Goal: Information Seeking & Learning: Learn about a topic

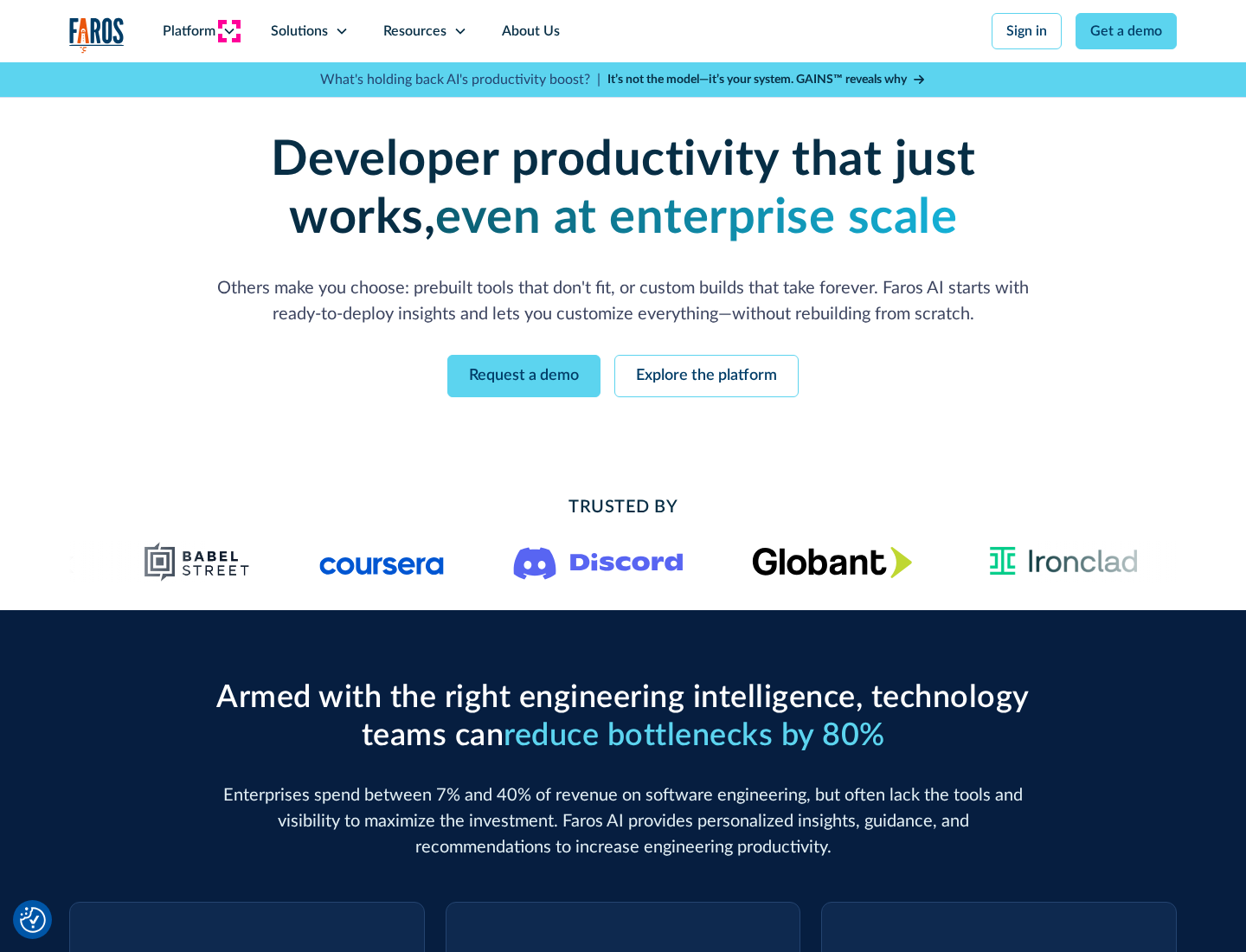
click at [228, 31] on icon at bounding box center [230, 31] width 14 height 14
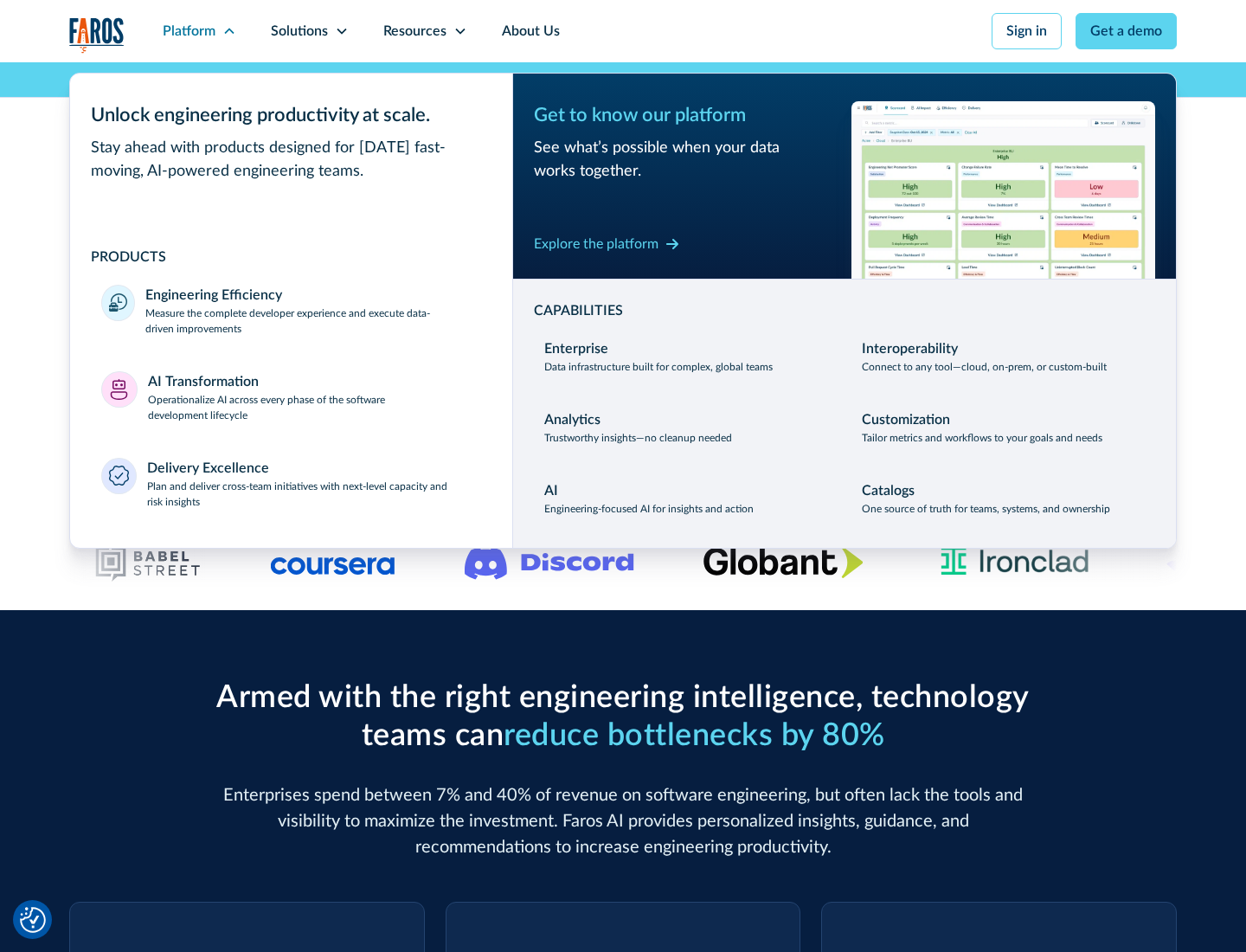
click at [313, 320] on p "Measure the complete developer experience and execute data-driven improvements" at bounding box center [313, 321] width 336 height 31
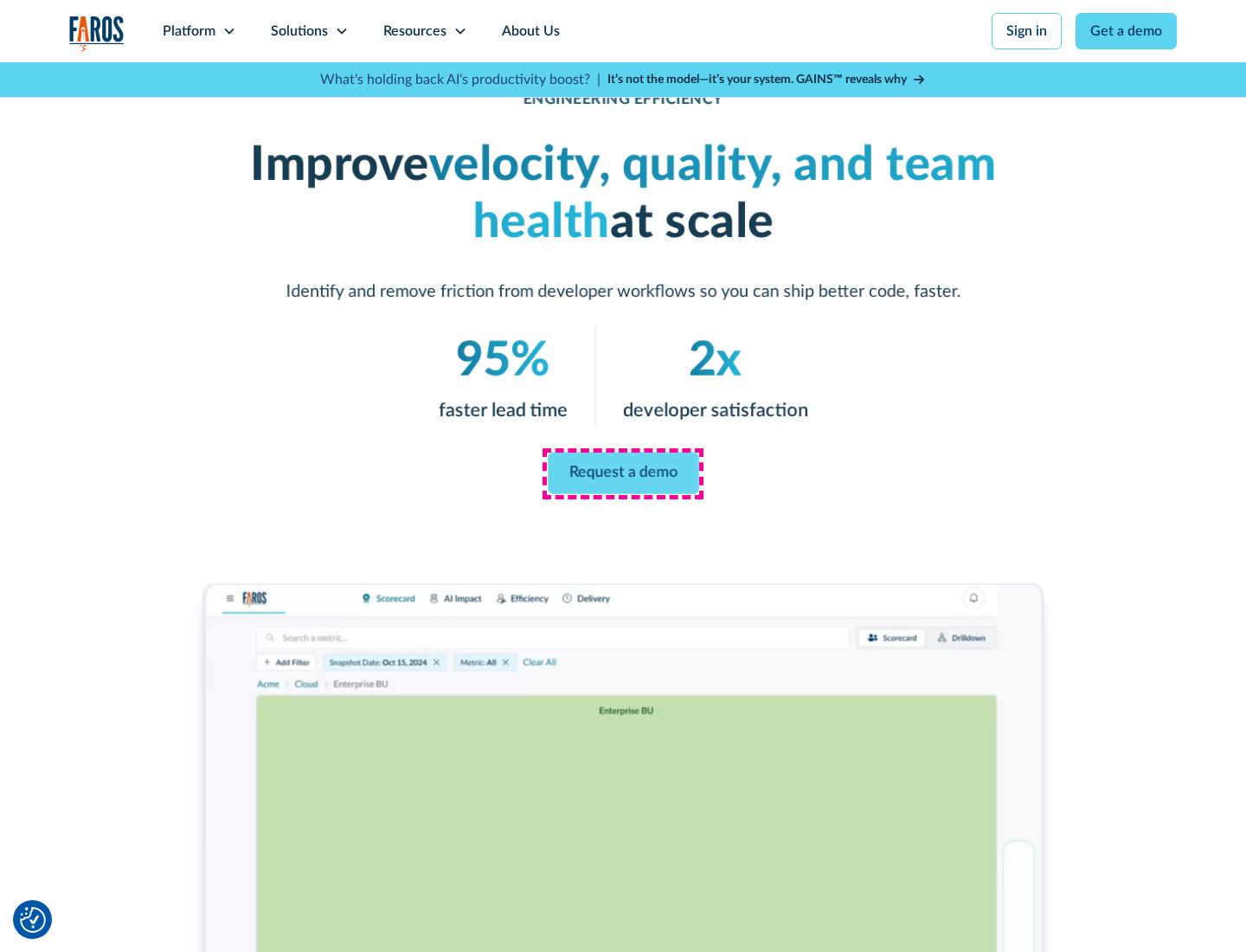
click at [623, 472] on link "Request a demo" at bounding box center [623, 473] width 151 height 42
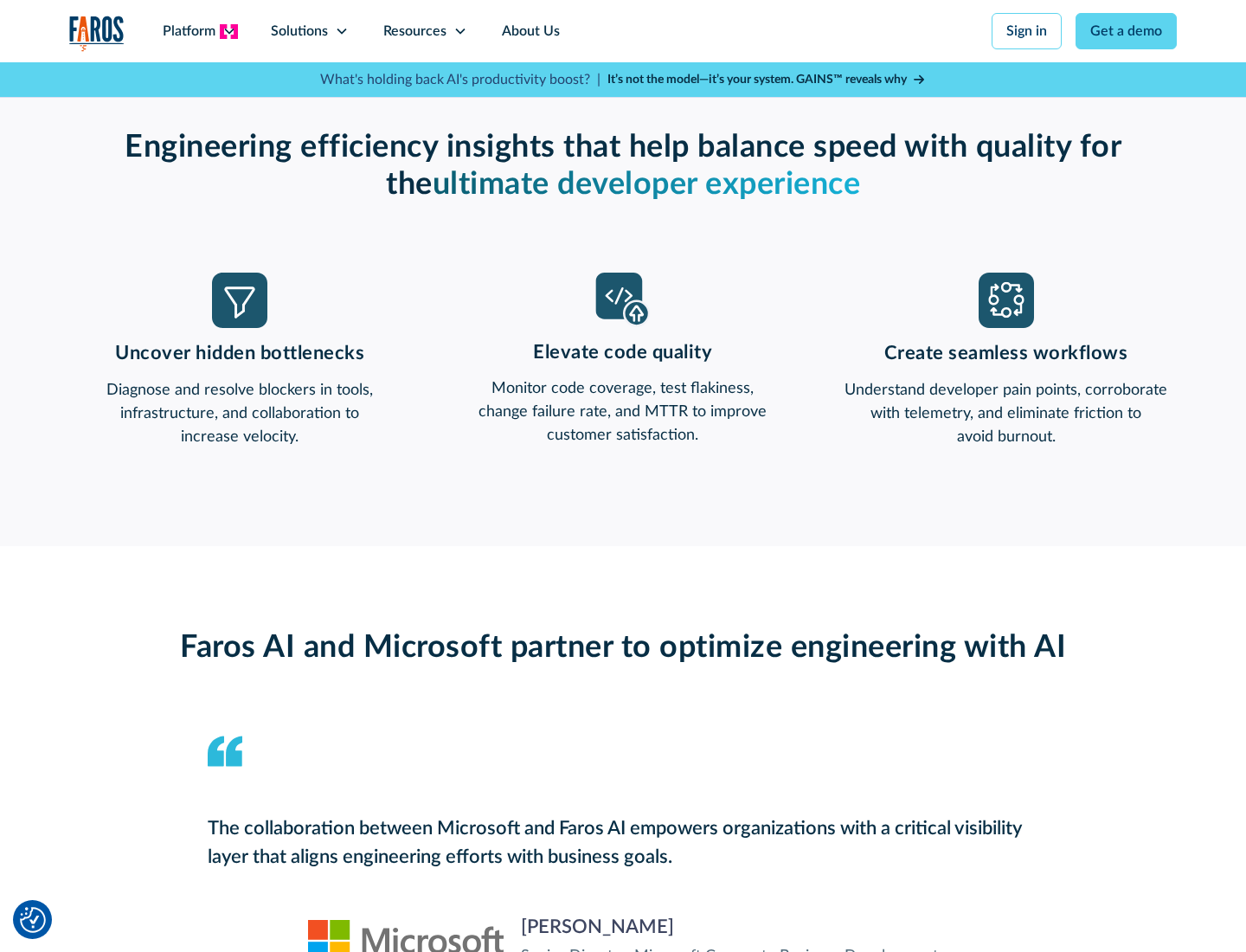
click at [228, 31] on icon at bounding box center [230, 31] width 14 height 14
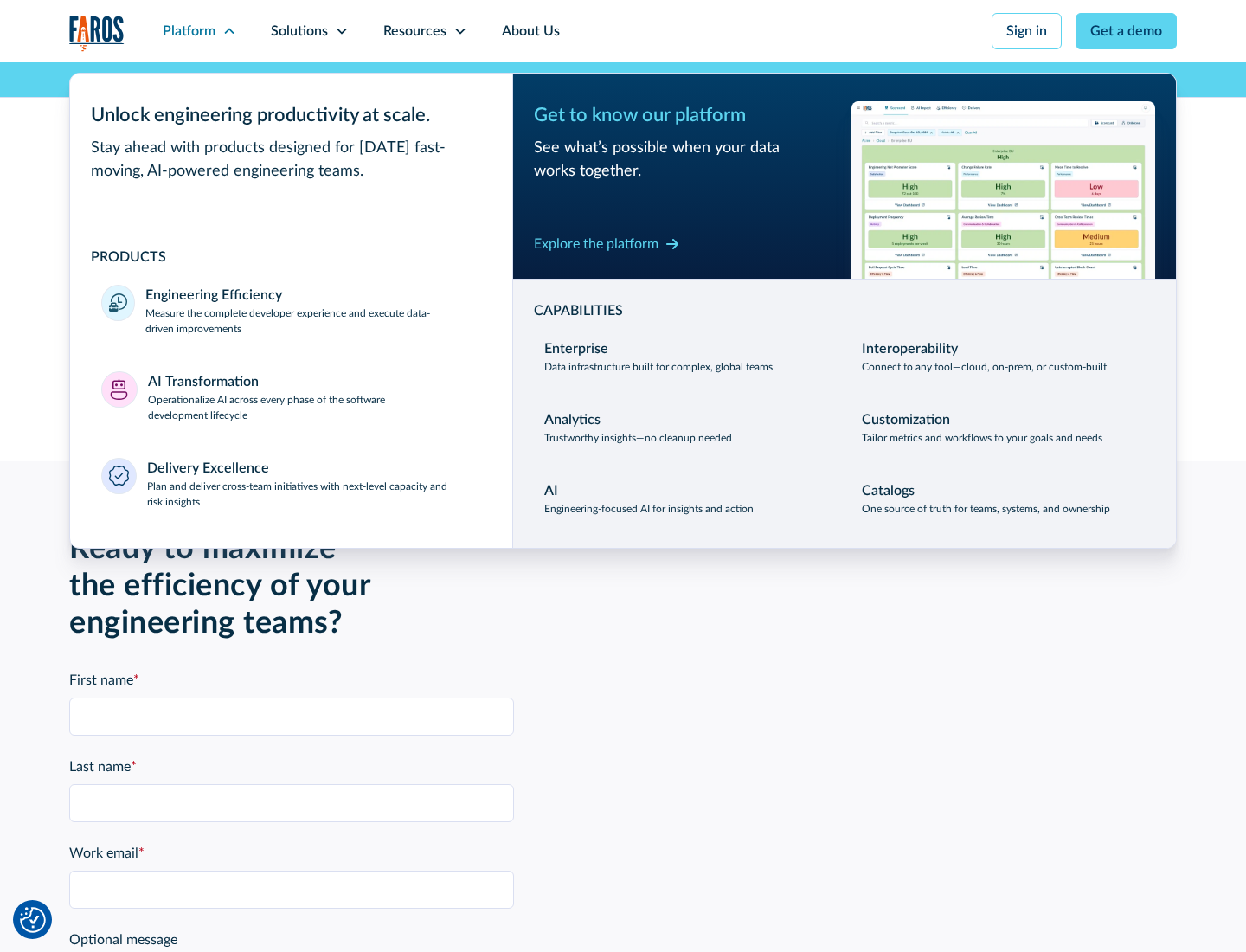
scroll to position [3796, 0]
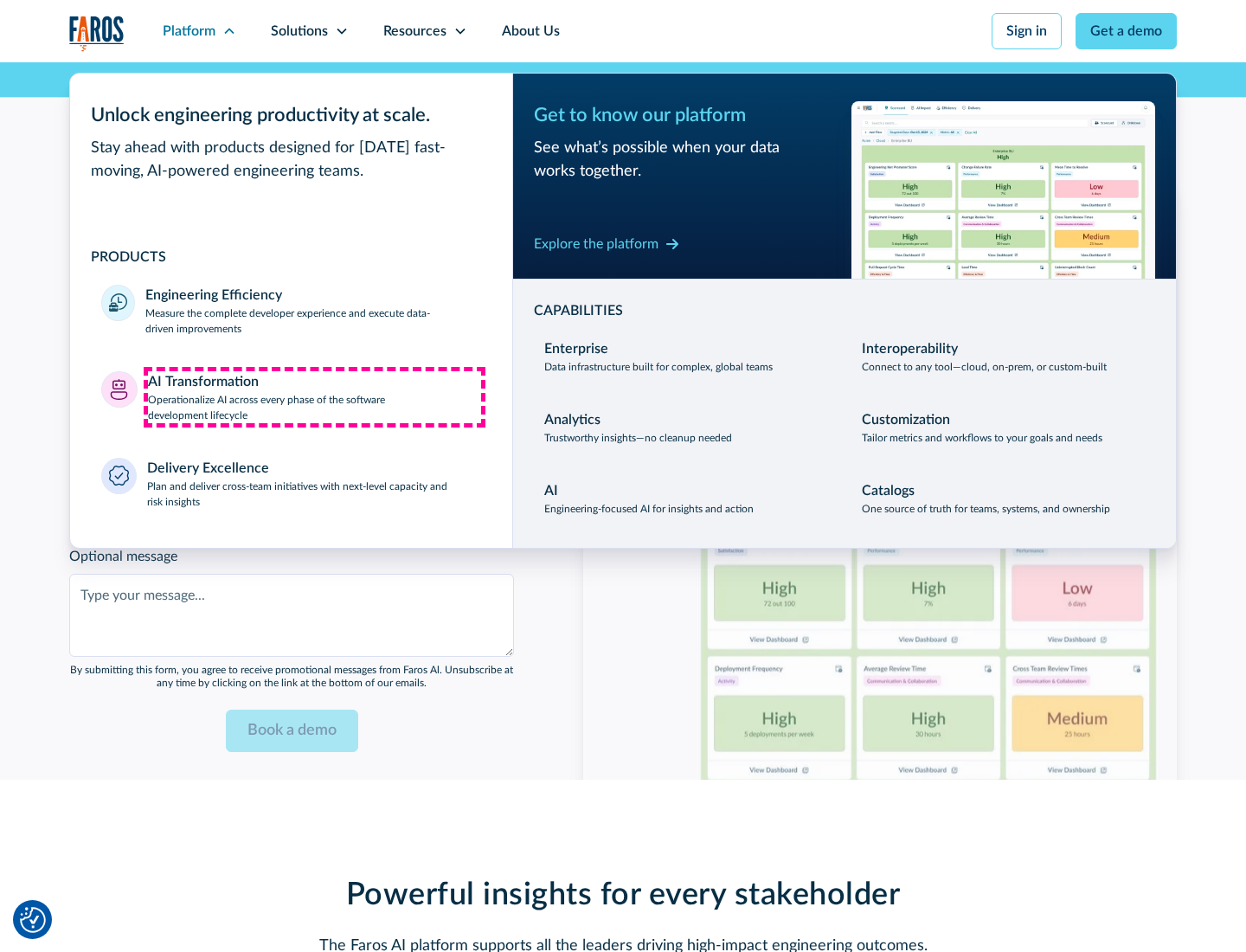
click at [314, 396] on p "Operationalize AI across every phase of the software development lifecycle" at bounding box center [315, 407] width 334 height 31
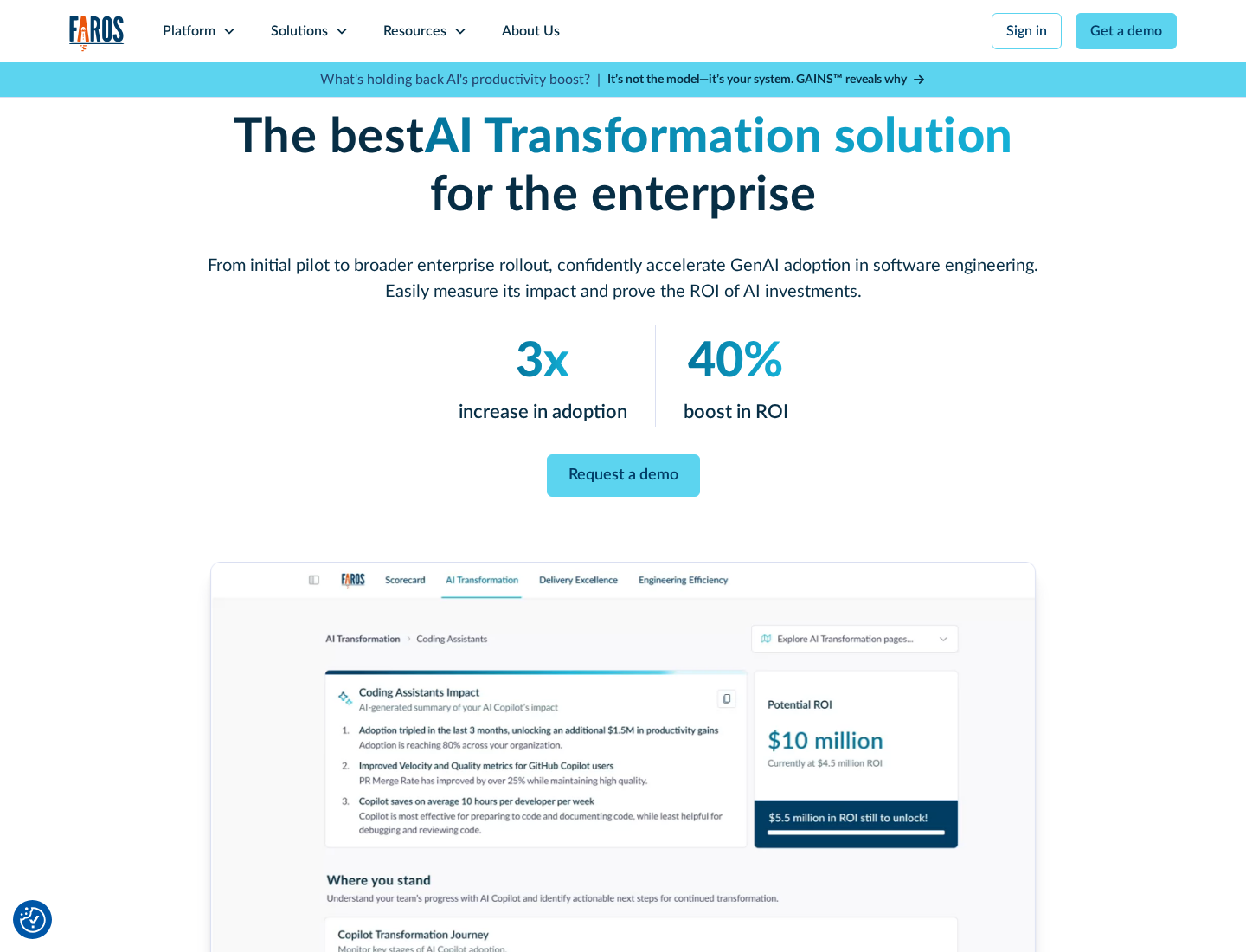
click at [623, 469] on link "Request a demo" at bounding box center [623, 476] width 153 height 42
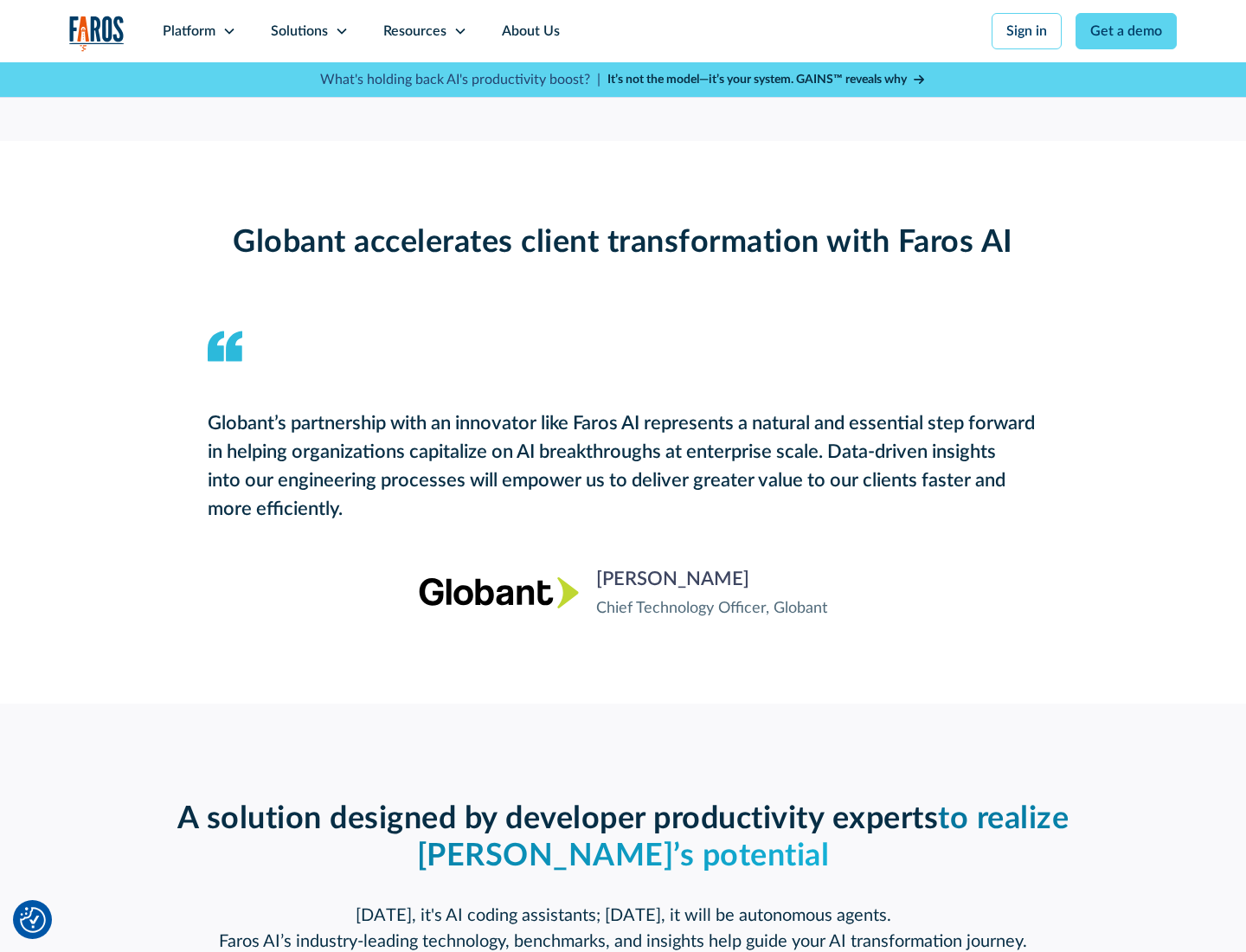
click at [199, 31] on div "Platform" at bounding box center [189, 30] width 53 height 20
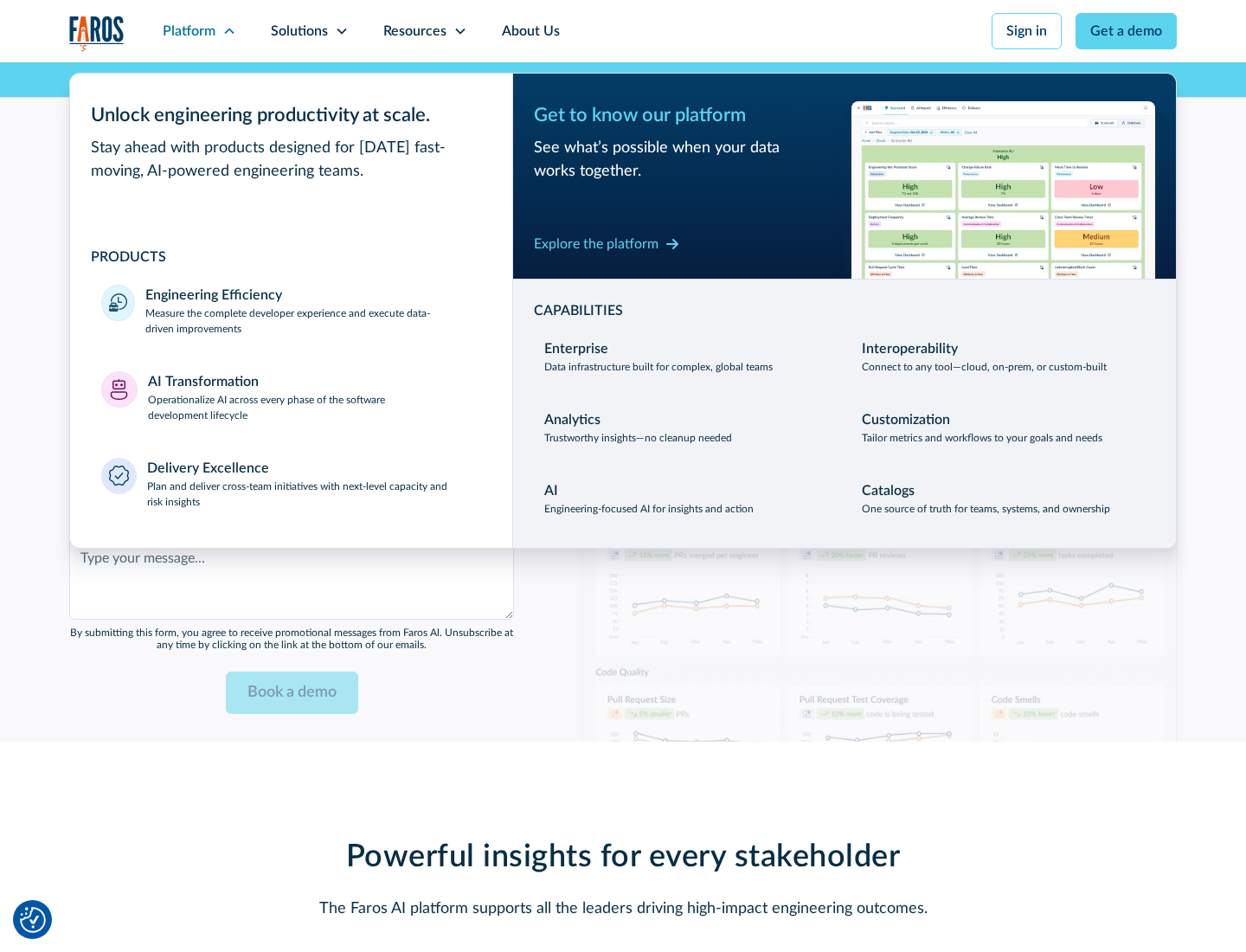
click at [596, 243] on div "Explore the platform" at bounding box center [596, 243] width 125 height 20
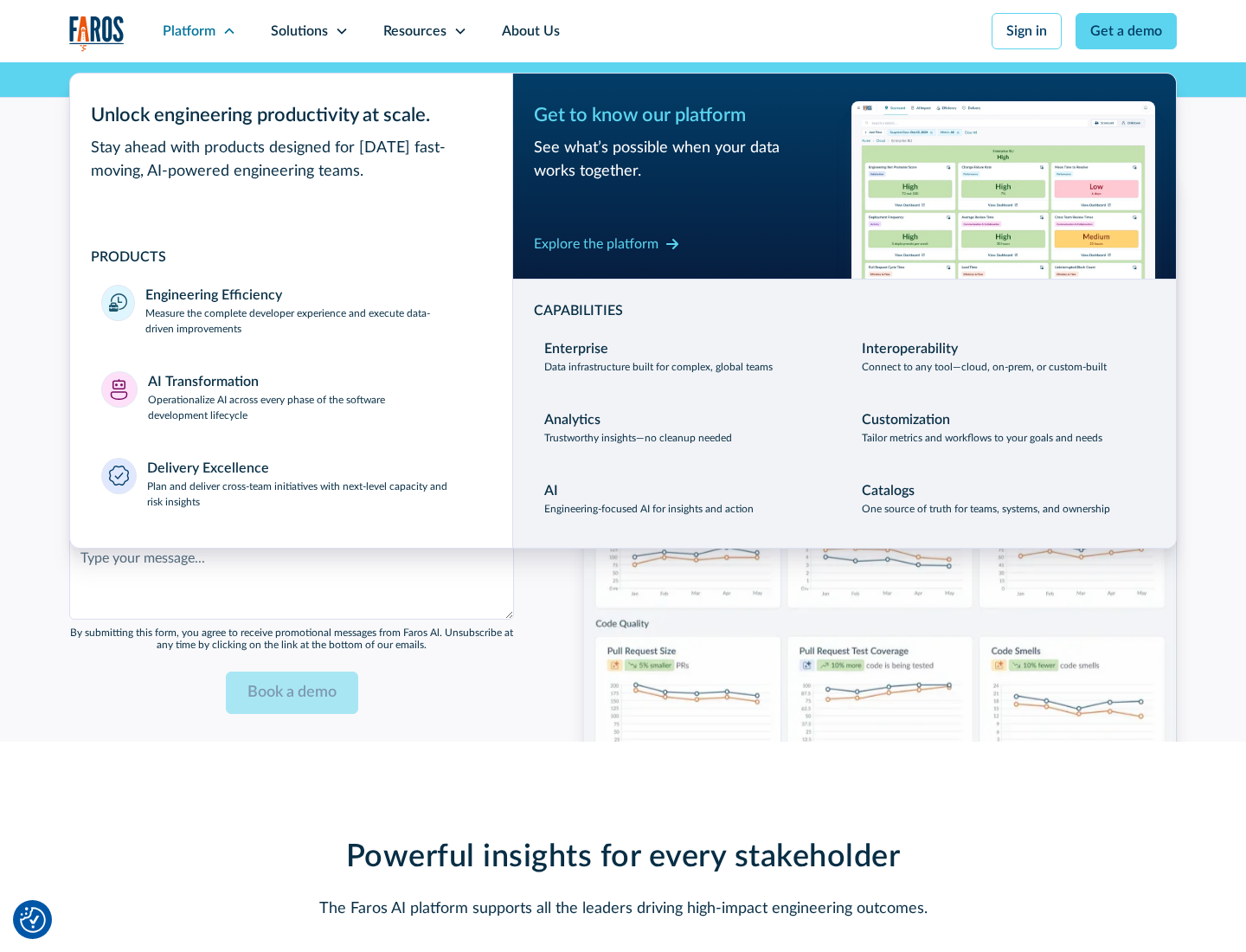
scroll to position [4212, 0]
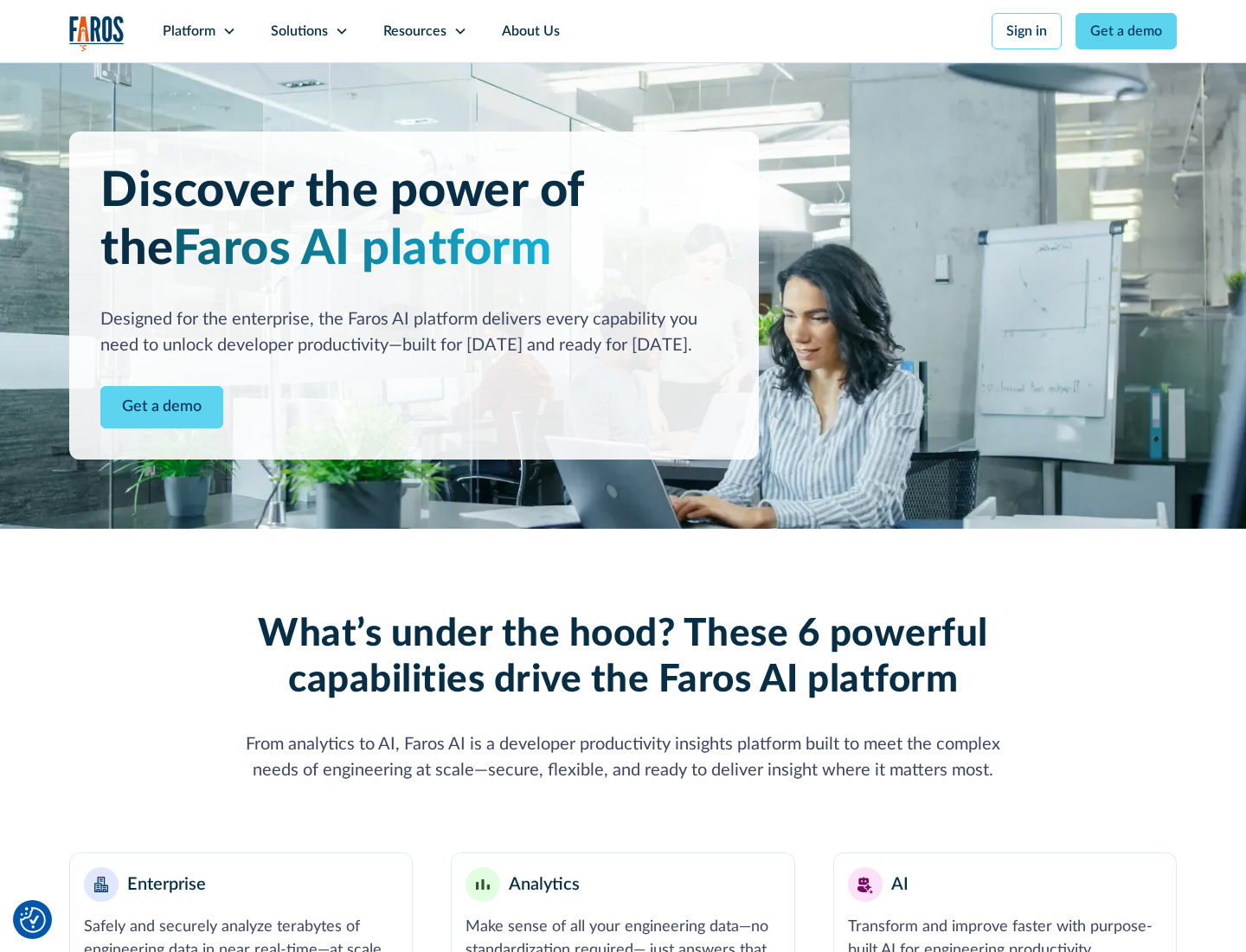
click at [162, 407] on link "Get a demo" at bounding box center [162, 407] width 123 height 42
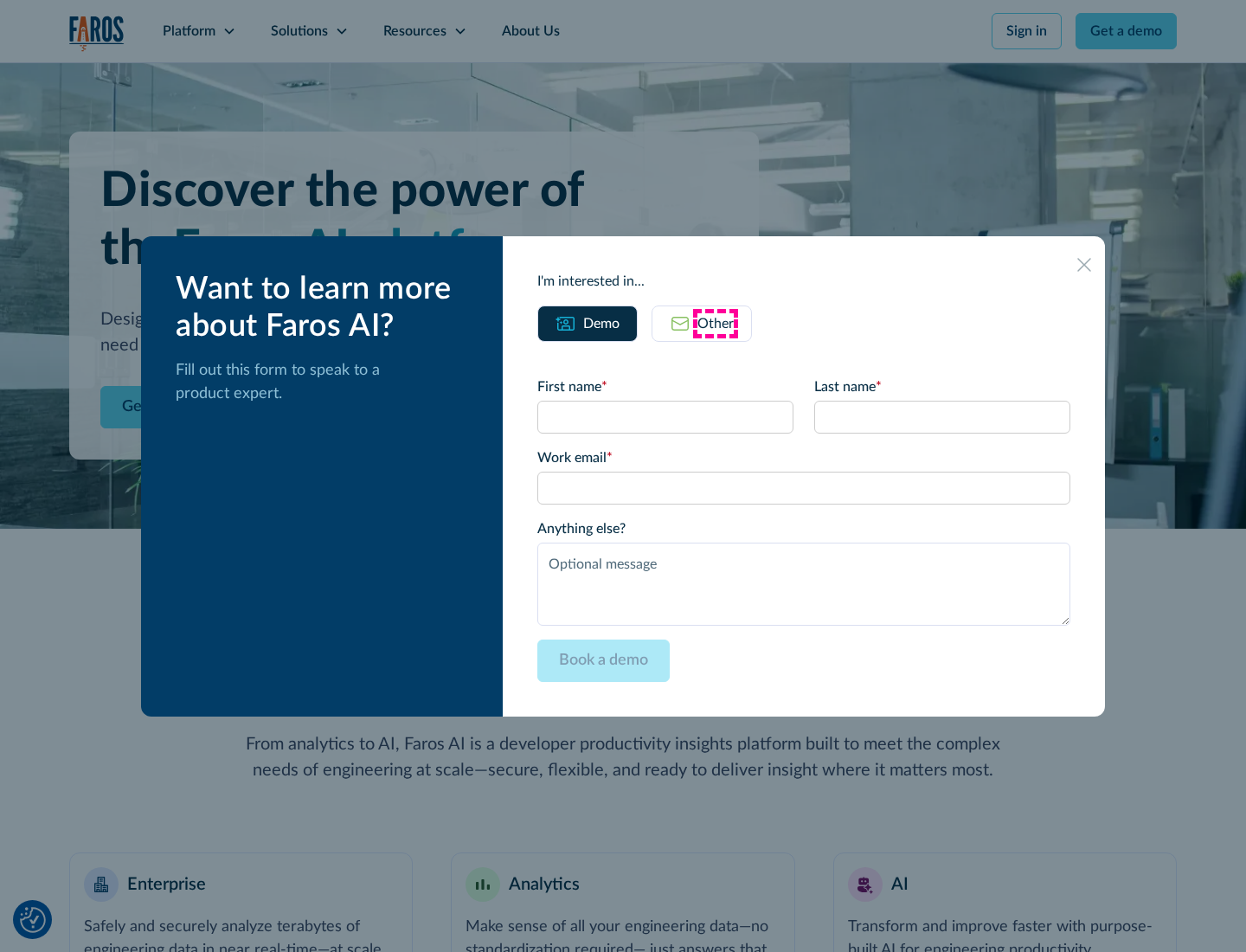
click at [715, 323] on div "Other" at bounding box center [715, 323] width 36 height 20
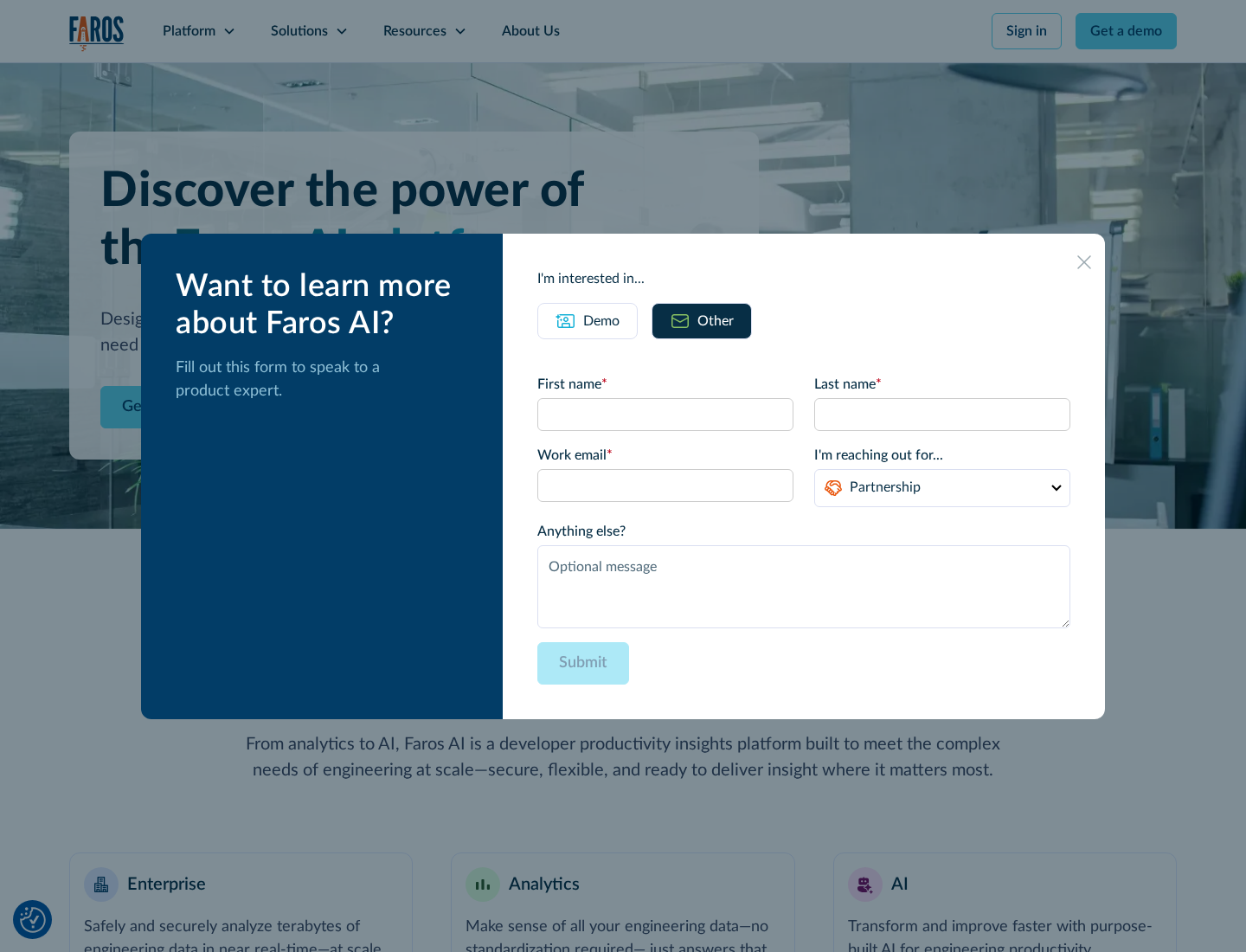
click at [601, 320] on div "Demo" at bounding box center [601, 320] width 36 height 20
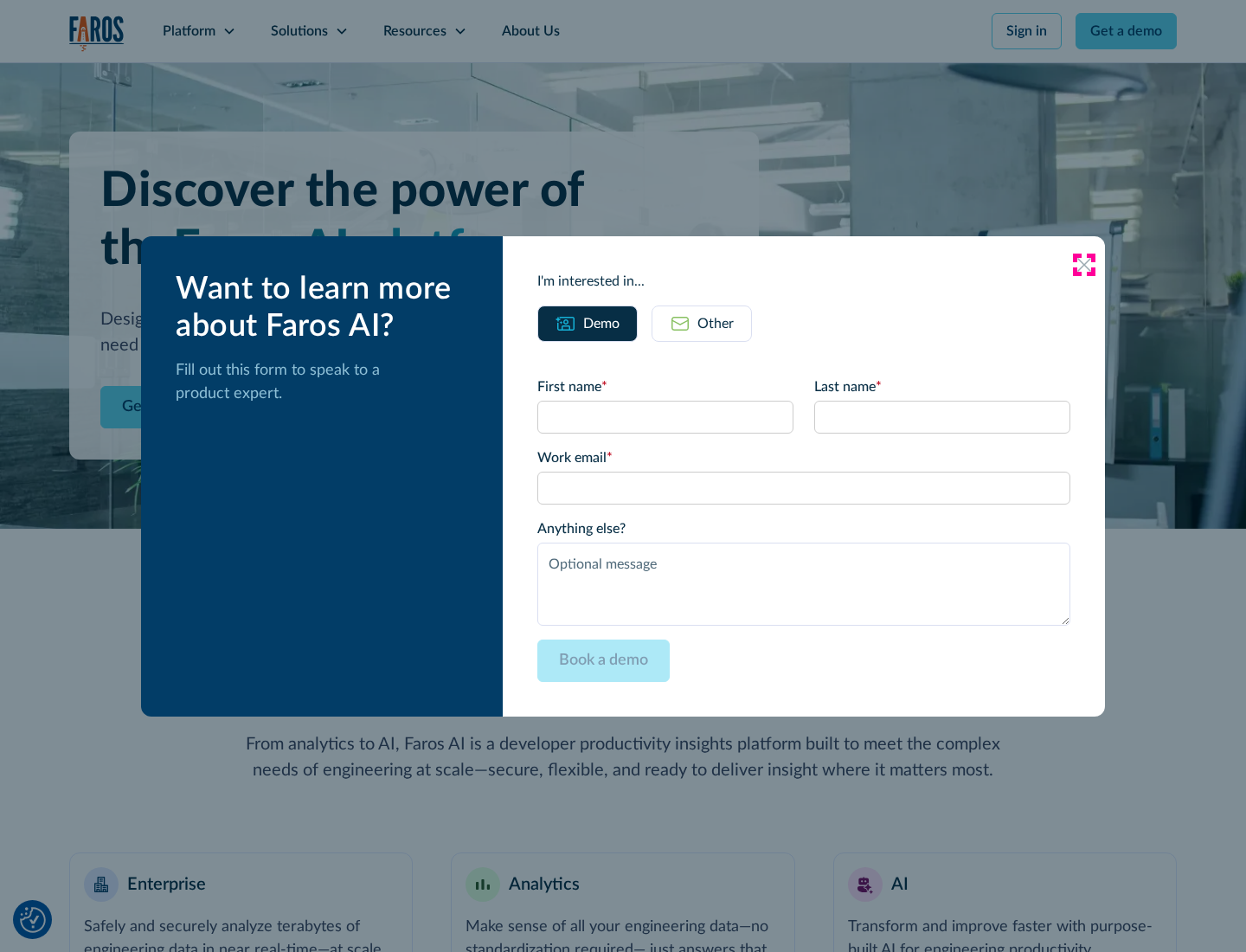
click at [1084, 264] on icon at bounding box center [1085, 265] width 14 height 14
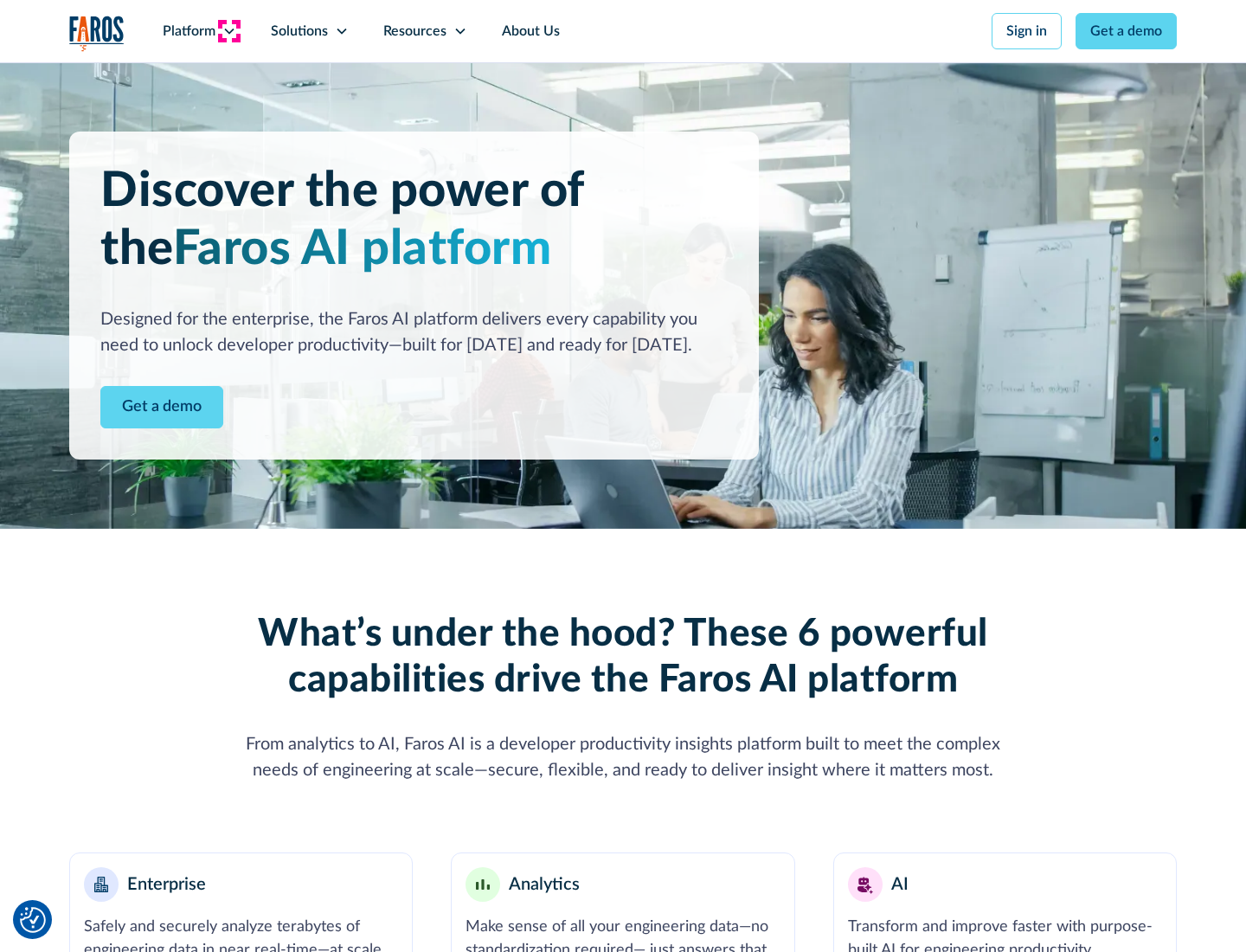
click at [228, 31] on icon at bounding box center [230, 31] width 14 height 14
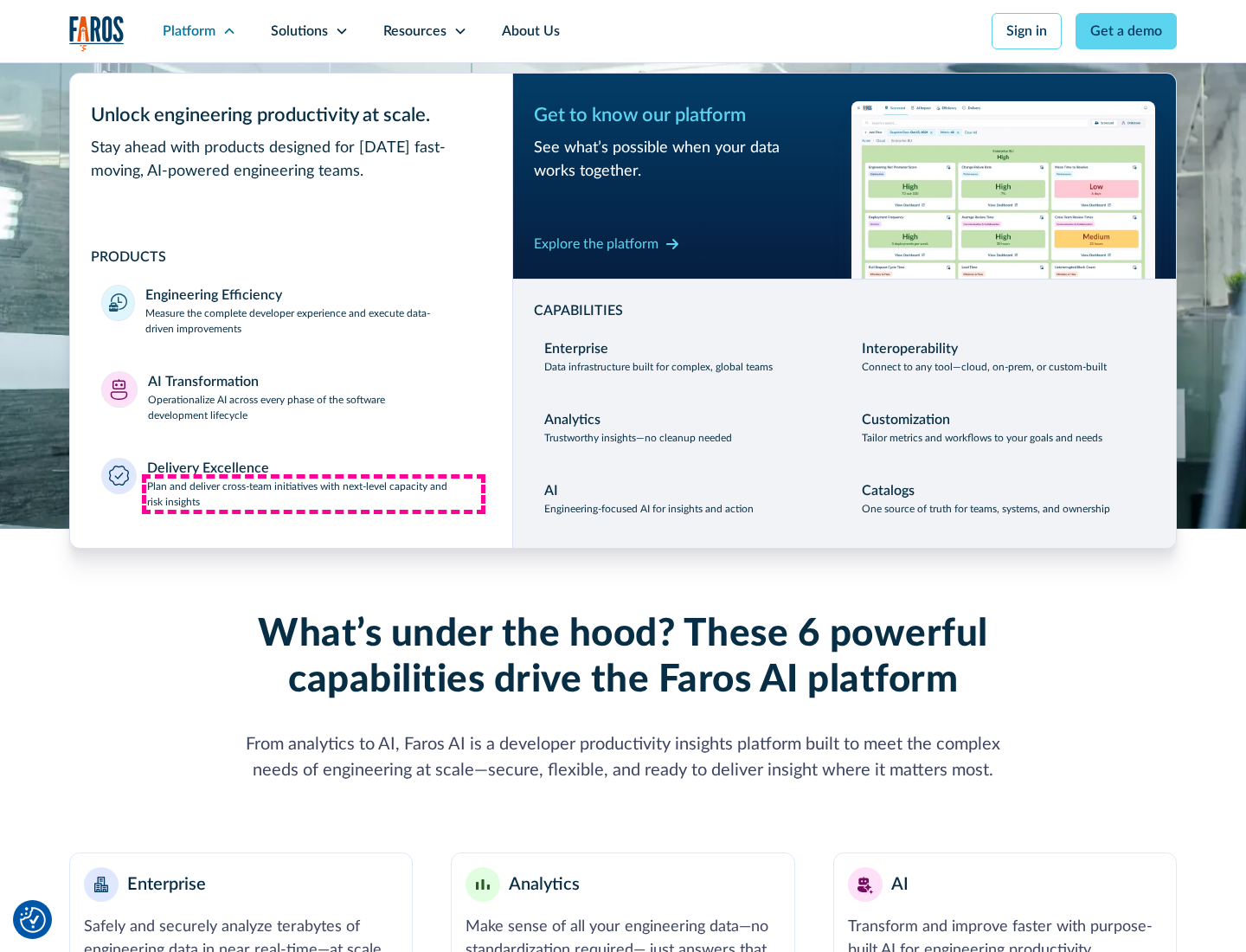
click at [313, 493] on p "Plan and deliver cross-team initiatives with next-level capacity and risk insig…" at bounding box center [314, 493] width 335 height 31
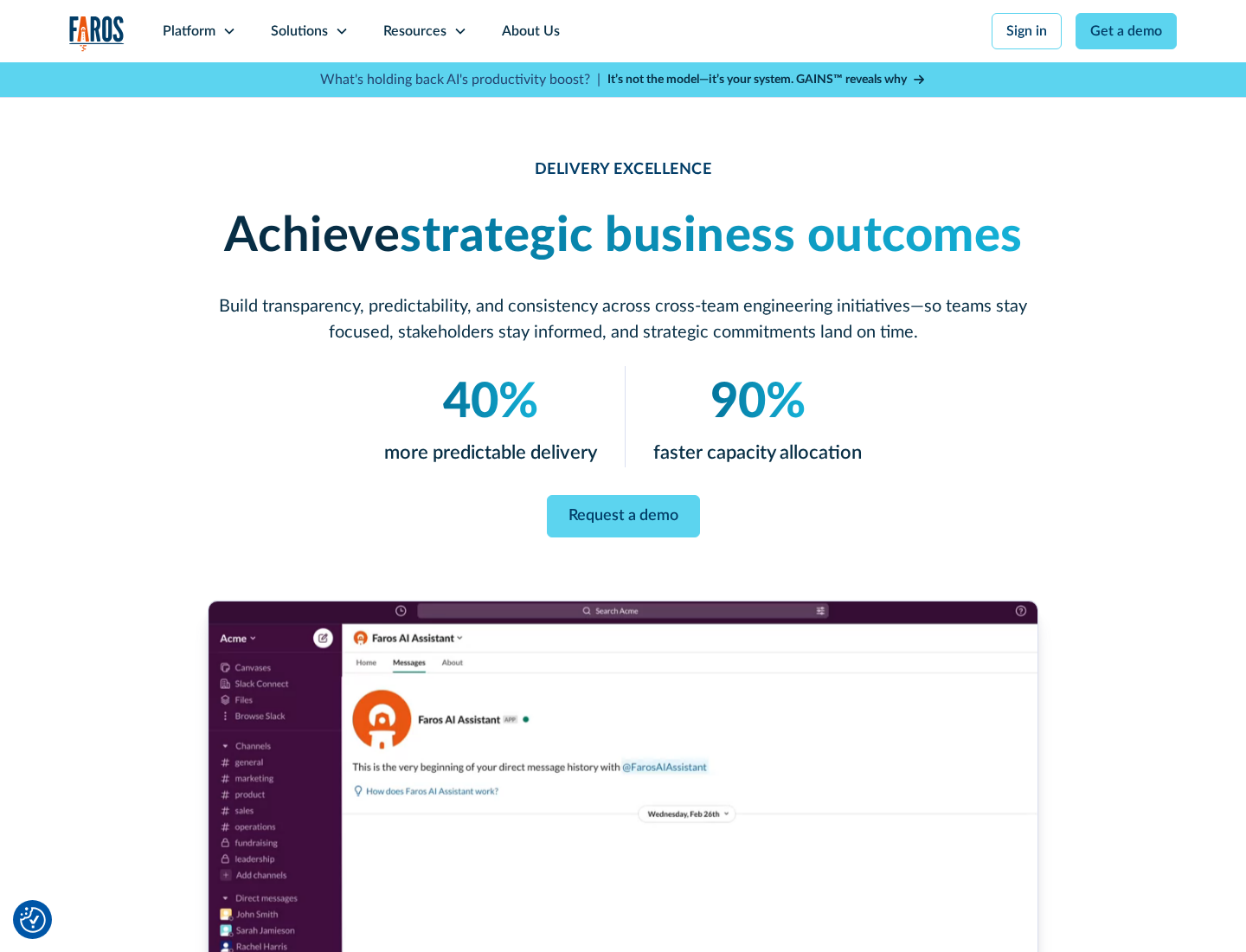
click at [341, 31] on icon at bounding box center [342, 31] width 14 height 14
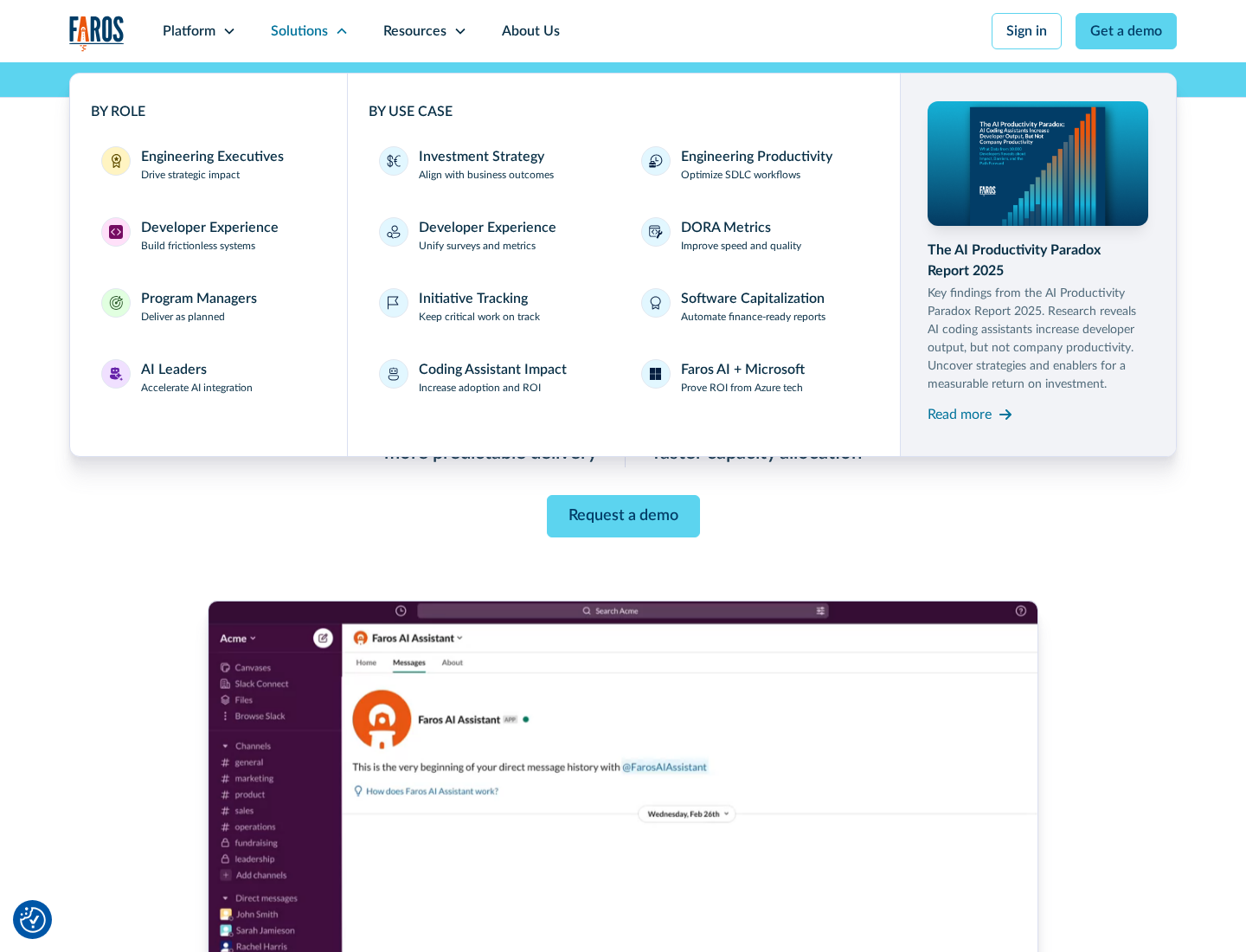
click at [208, 164] on div "Engineering Executives" at bounding box center [213, 156] width 143 height 20
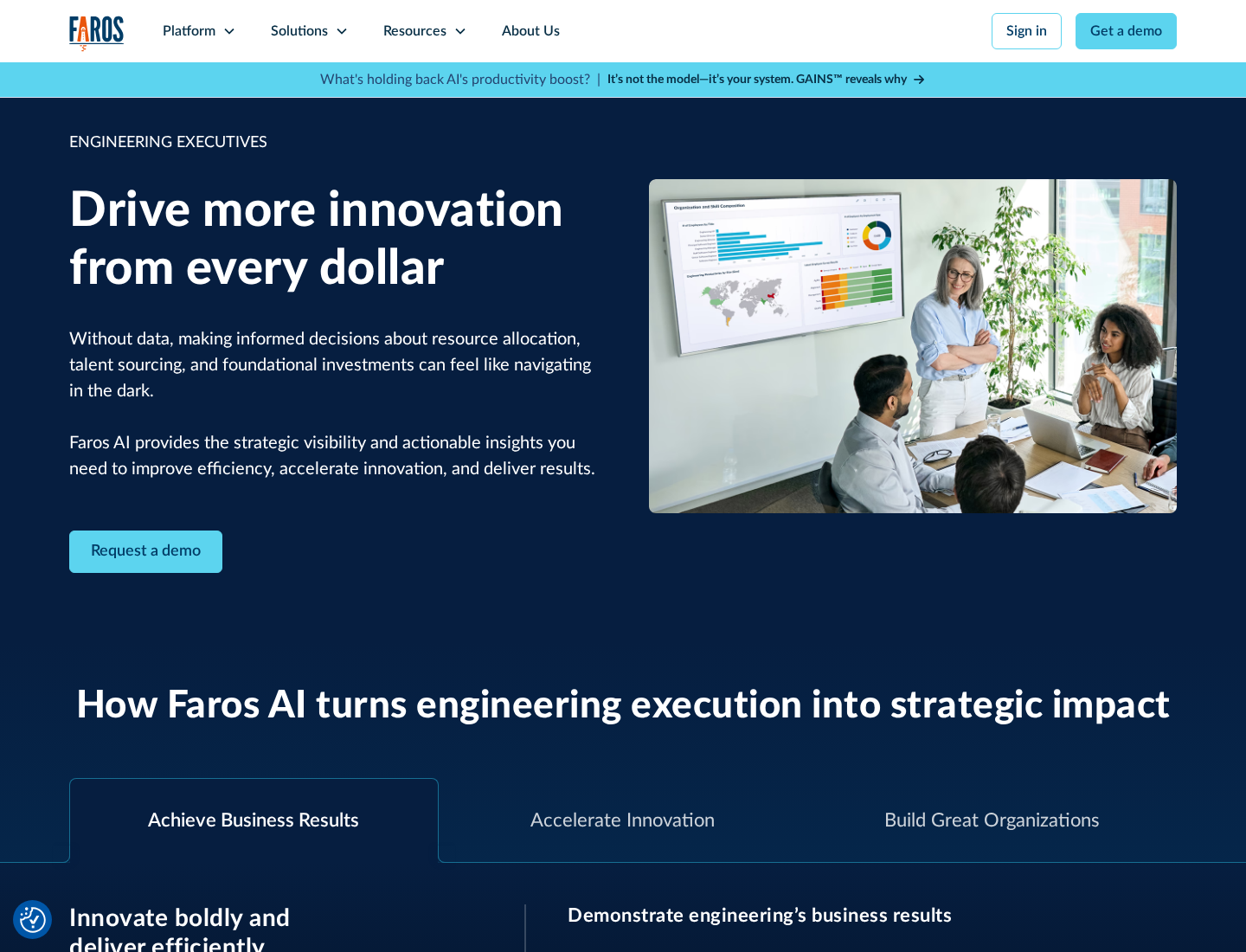
click at [341, 31] on icon at bounding box center [342, 31] width 14 height 14
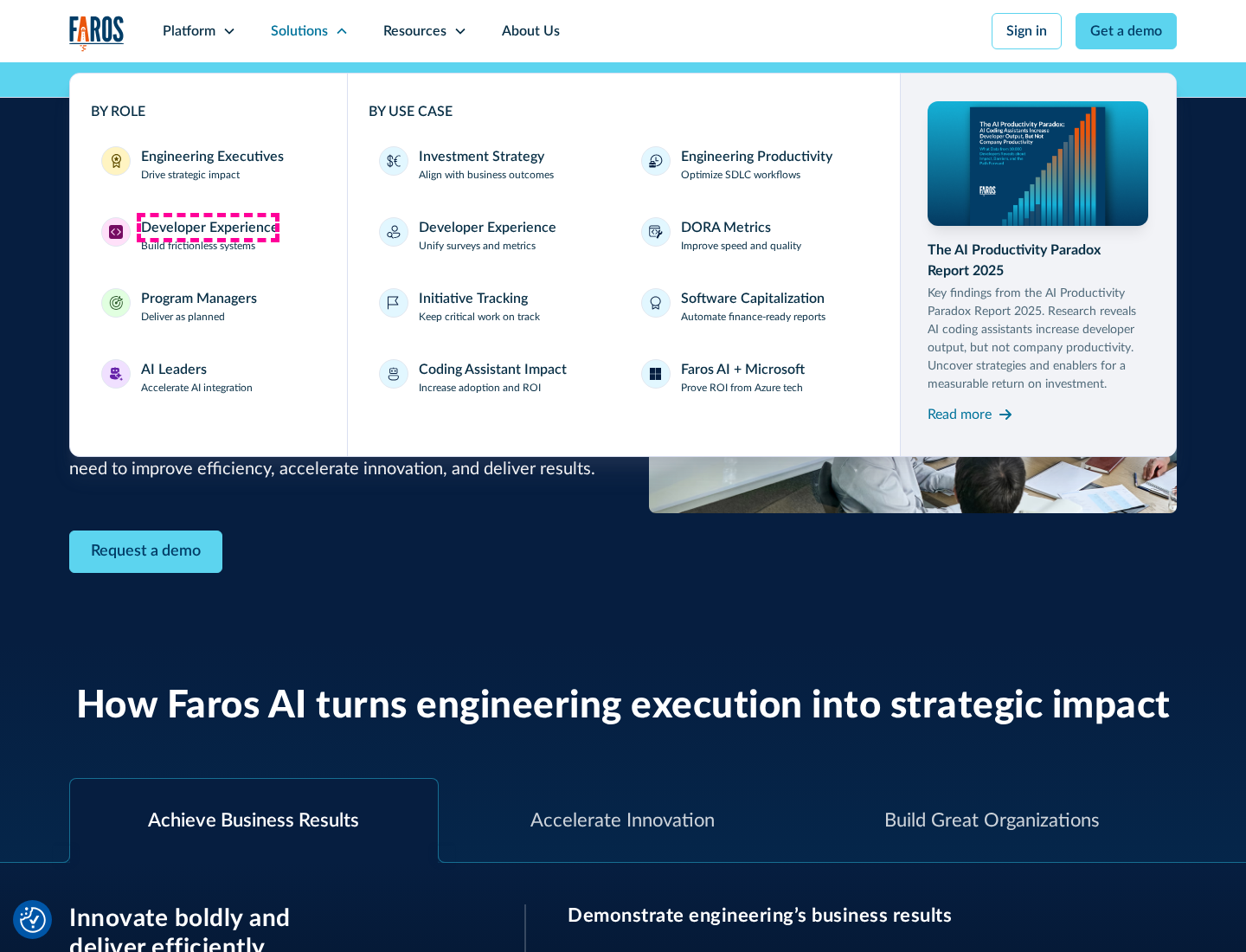
click at [208, 227] on div "Developer Experience" at bounding box center [210, 227] width 138 height 20
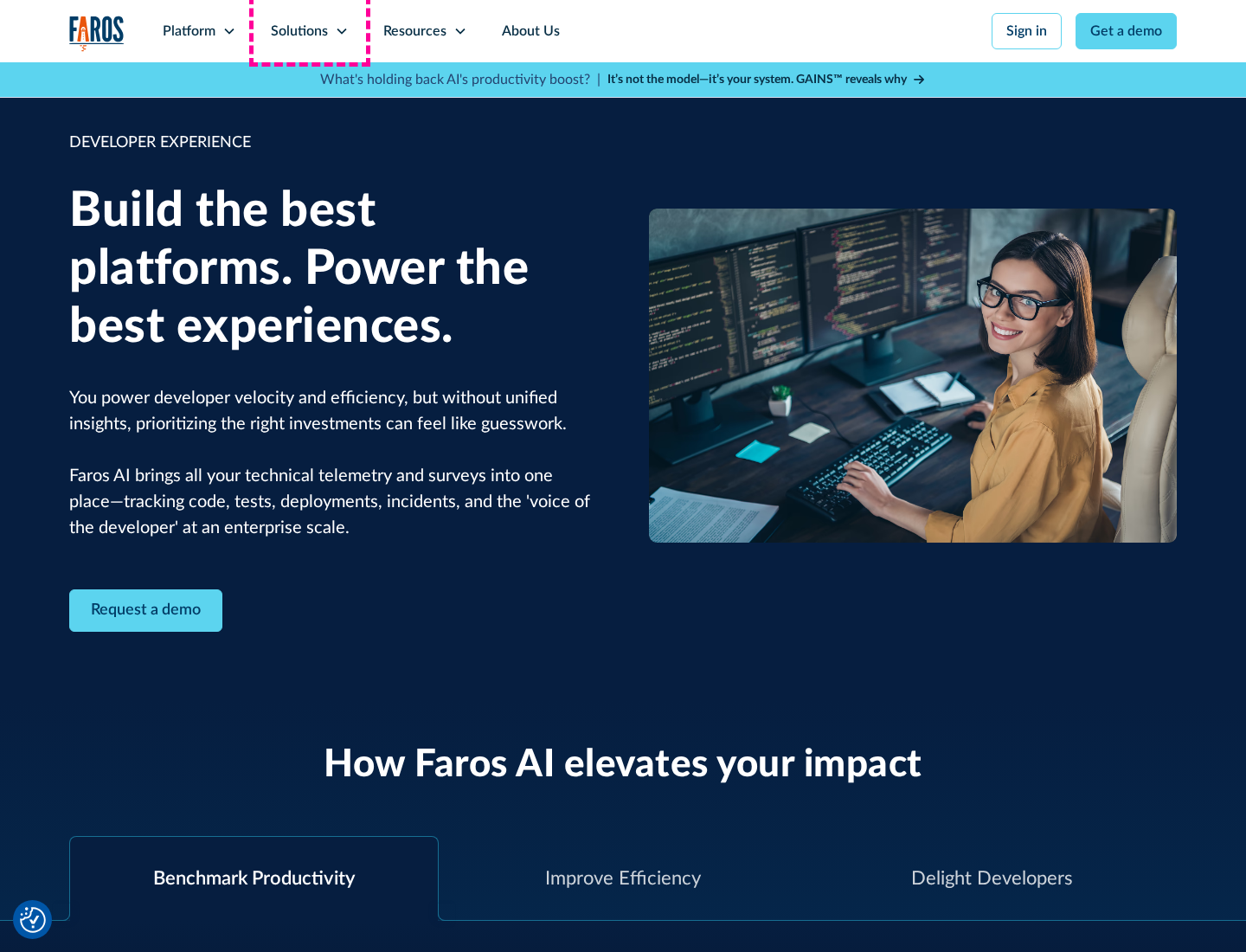
click at [309, 31] on div "Solutions" at bounding box center [299, 30] width 57 height 20
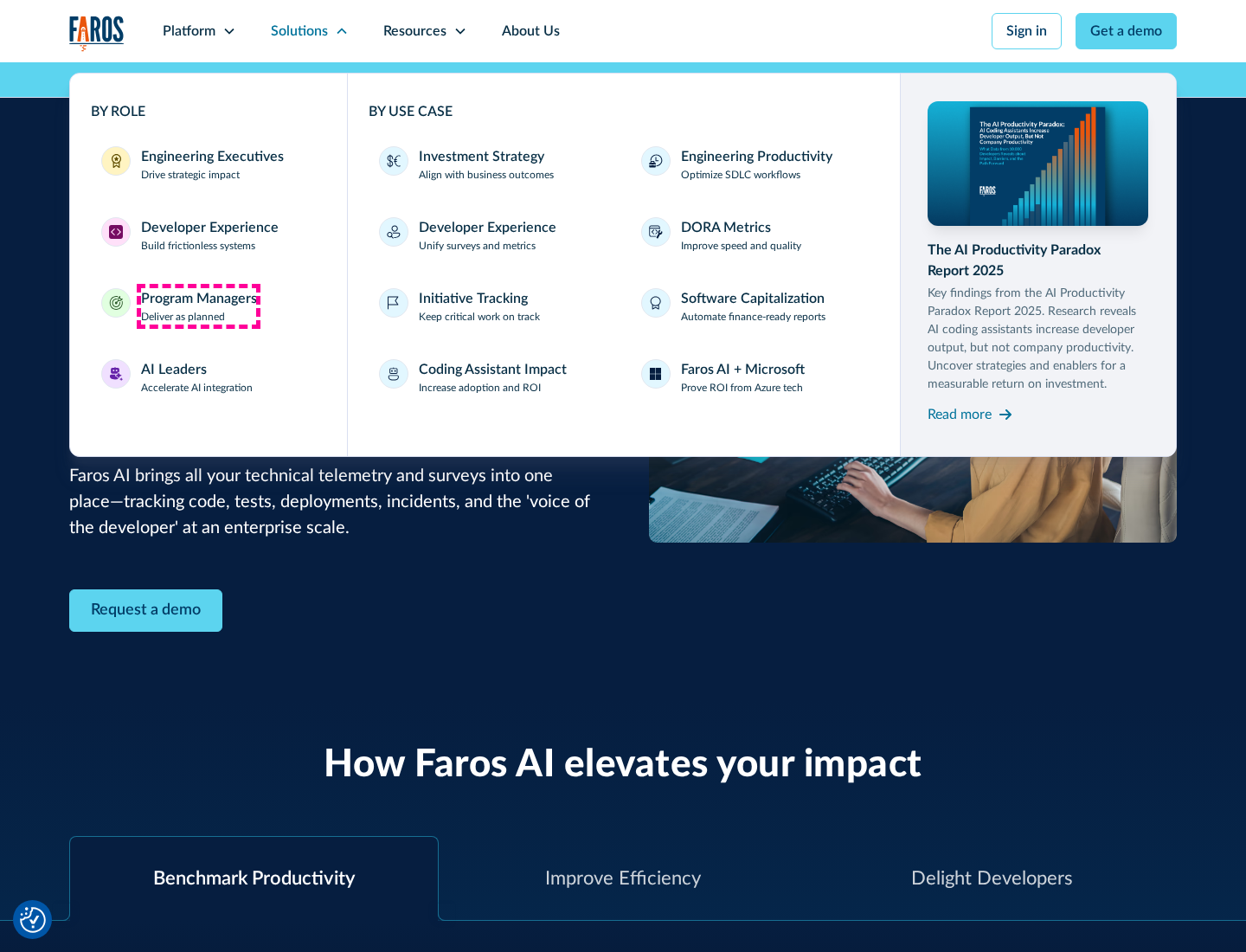
click at [198, 306] on div "Program Managers" at bounding box center [199, 298] width 116 height 20
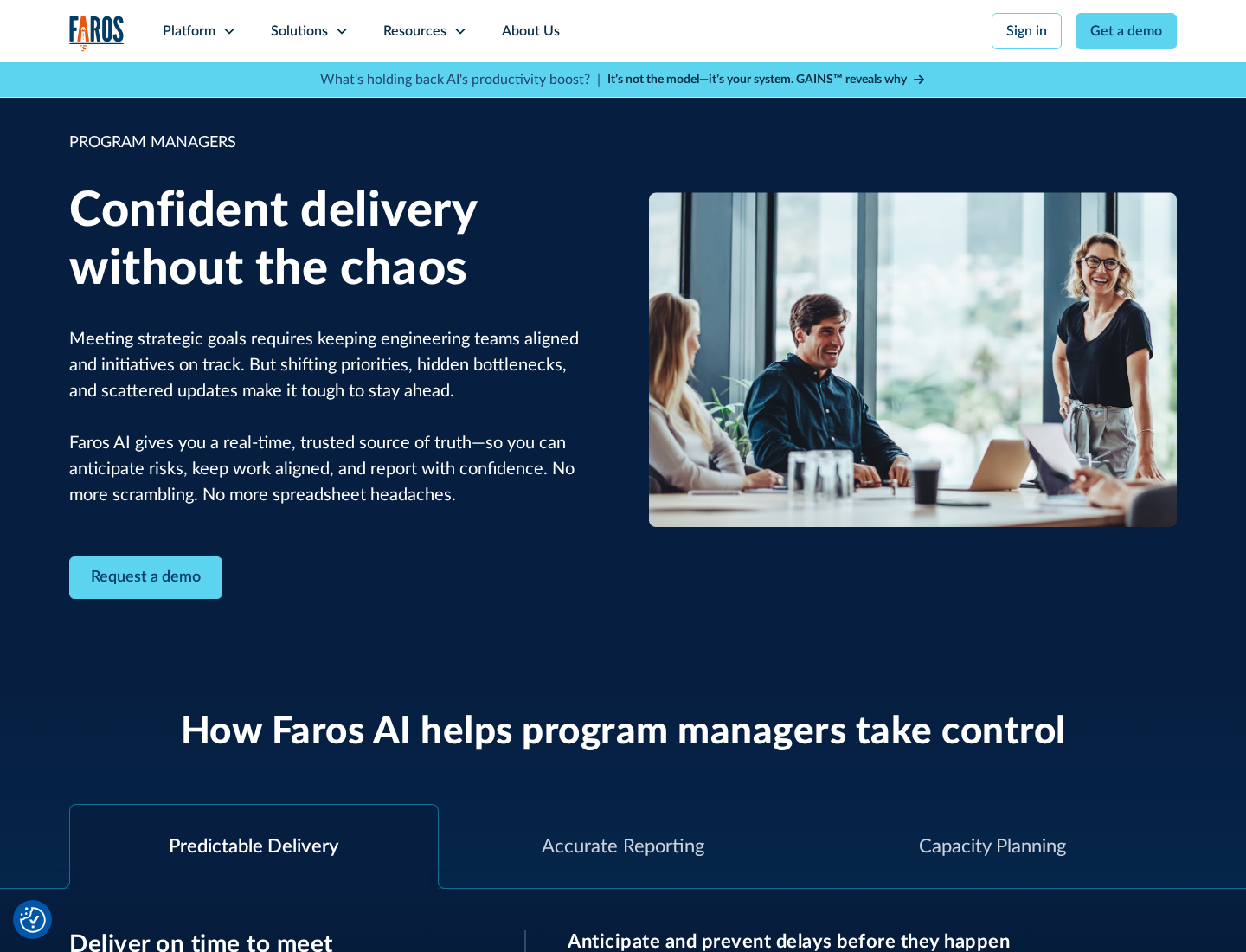
click at [341, 31] on icon at bounding box center [342, 31] width 14 height 14
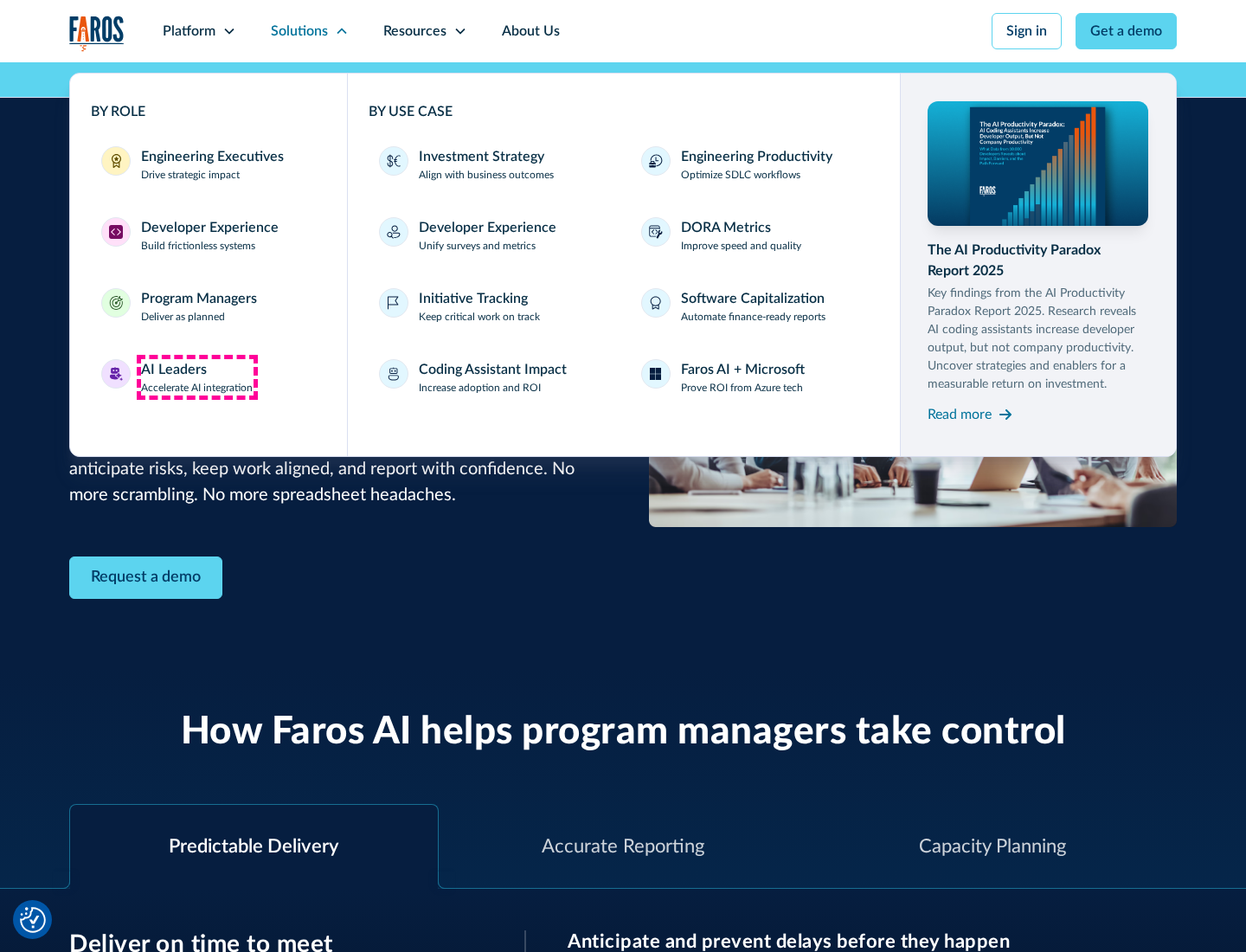
click at [197, 377] on div "AI Leaders" at bounding box center [174, 369] width 65 height 20
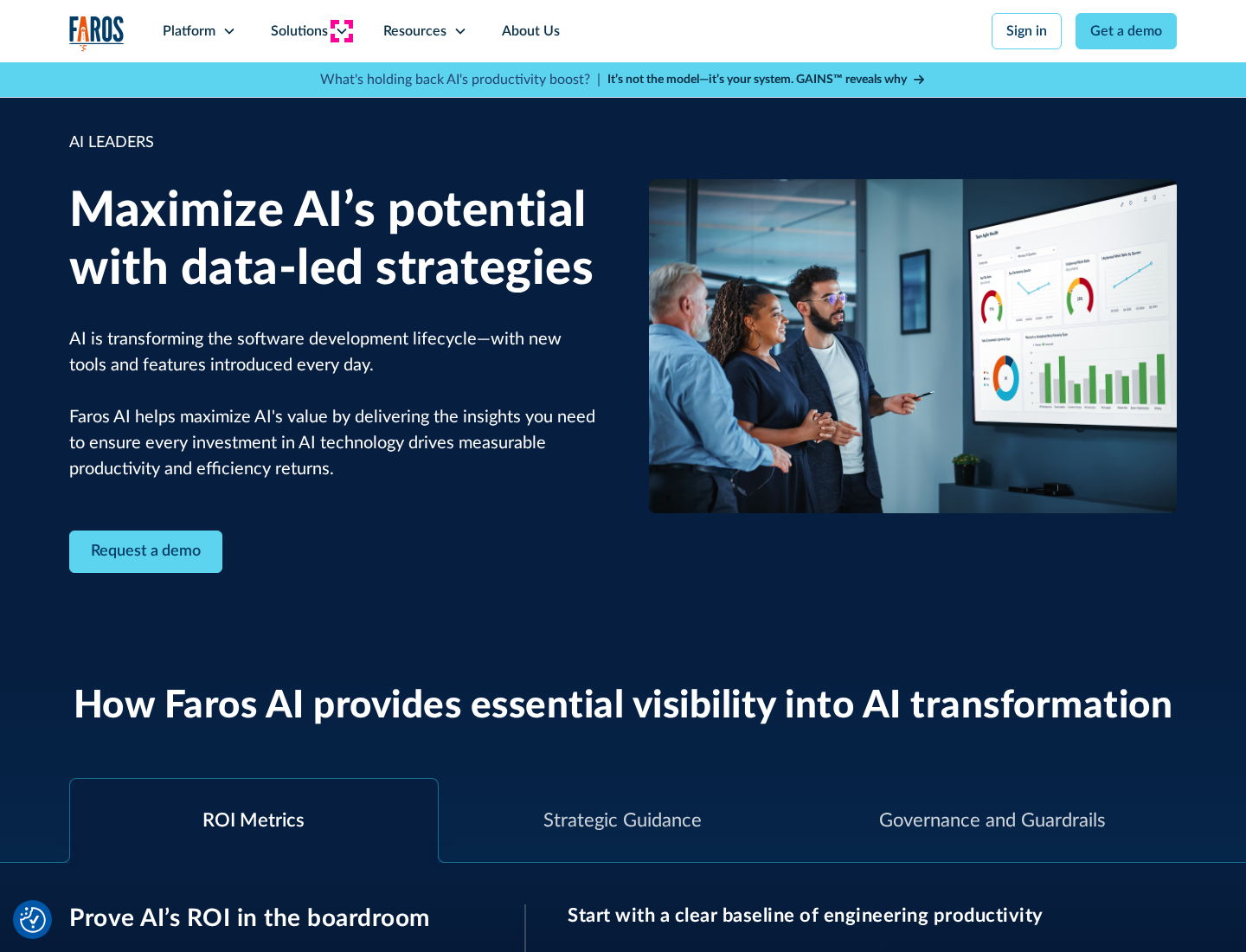
click at [341, 31] on icon at bounding box center [342, 31] width 14 height 14
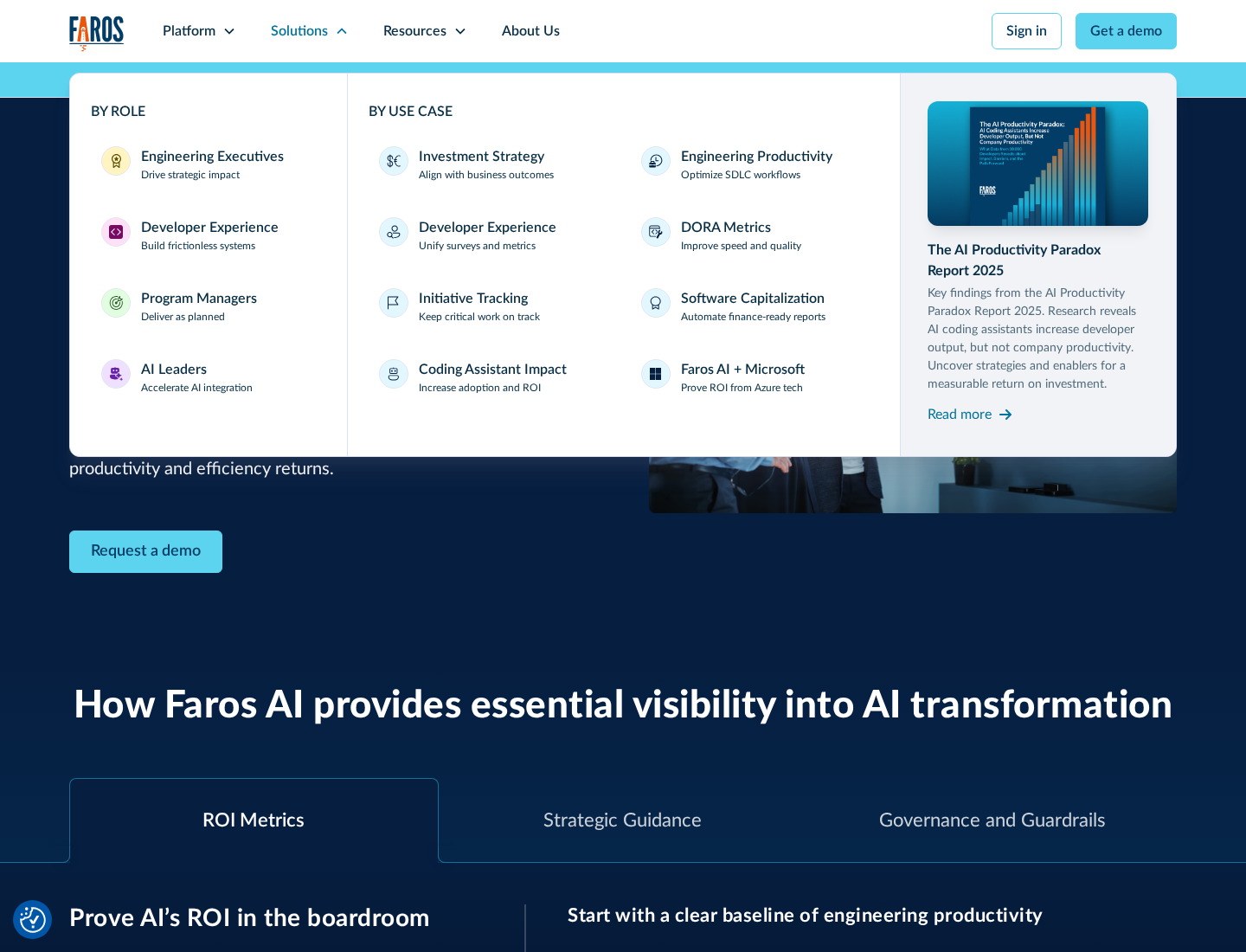
click at [479, 156] on div "Investment Strategy" at bounding box center [482, 156] width 126 height 20
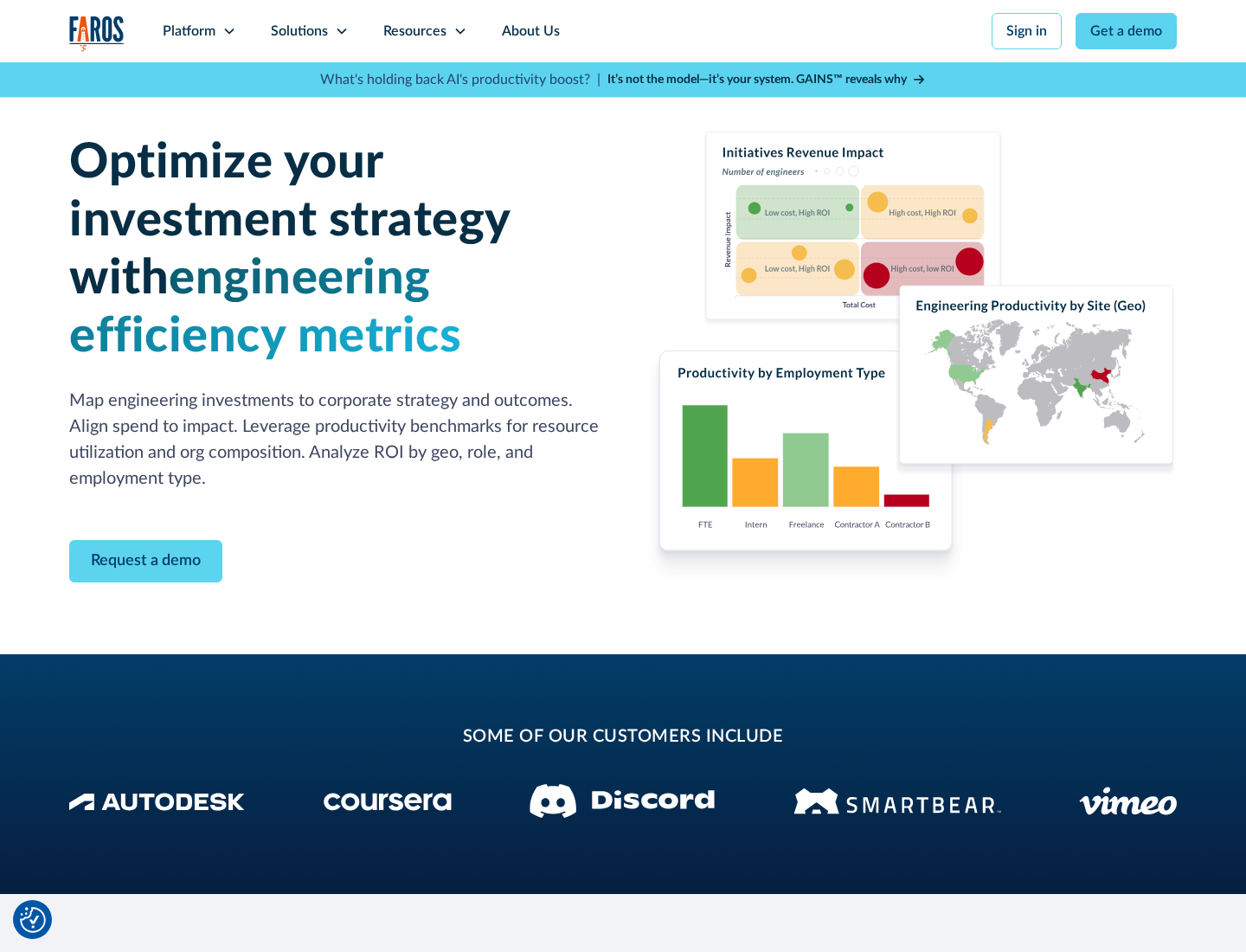
click at [341, 31] on icon at bounding box center [342, 31] width 14 height 14
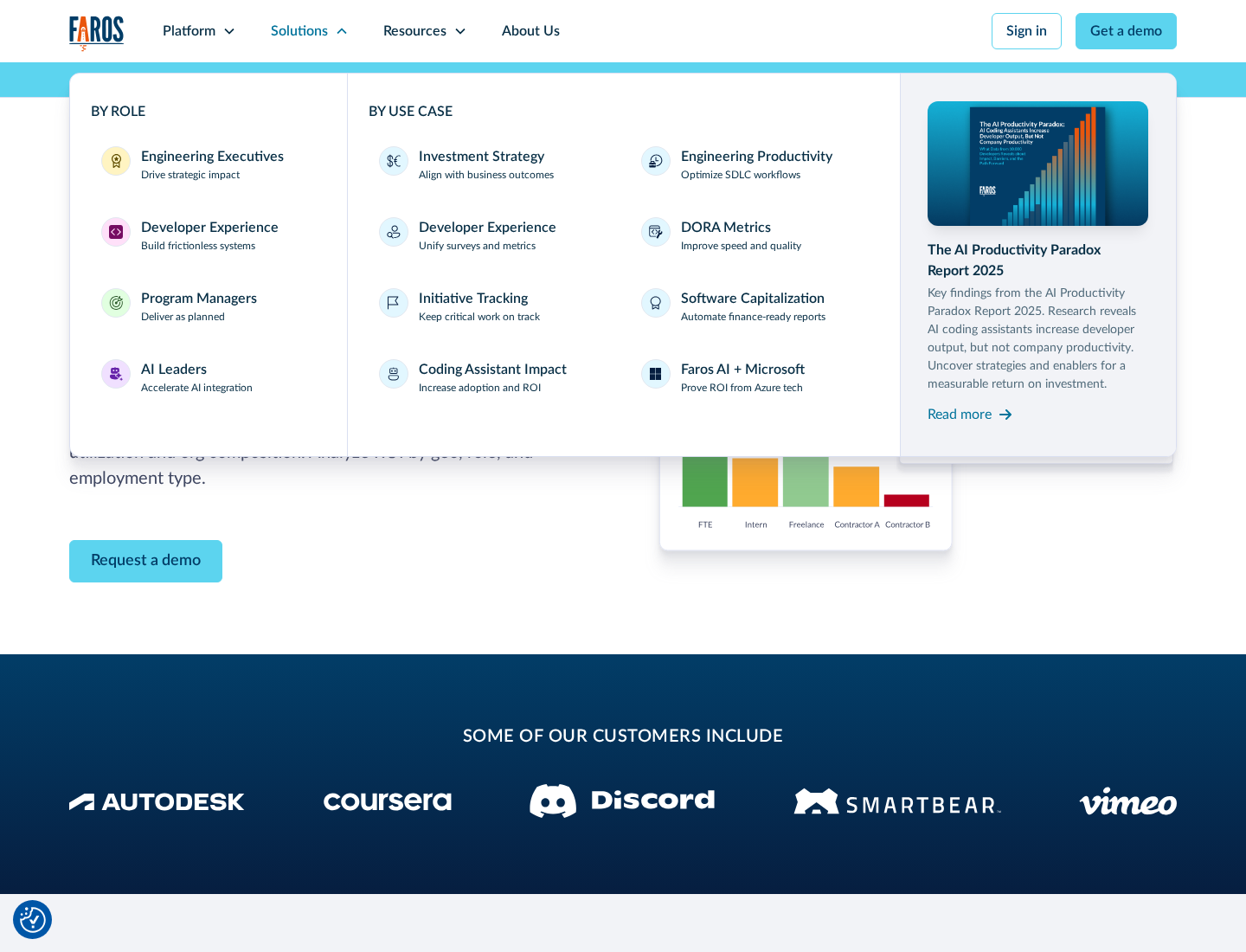
click at [742, 387] on p "Prove ROI from Azure tech" at bounding box center [742, 388] width 122 height 16
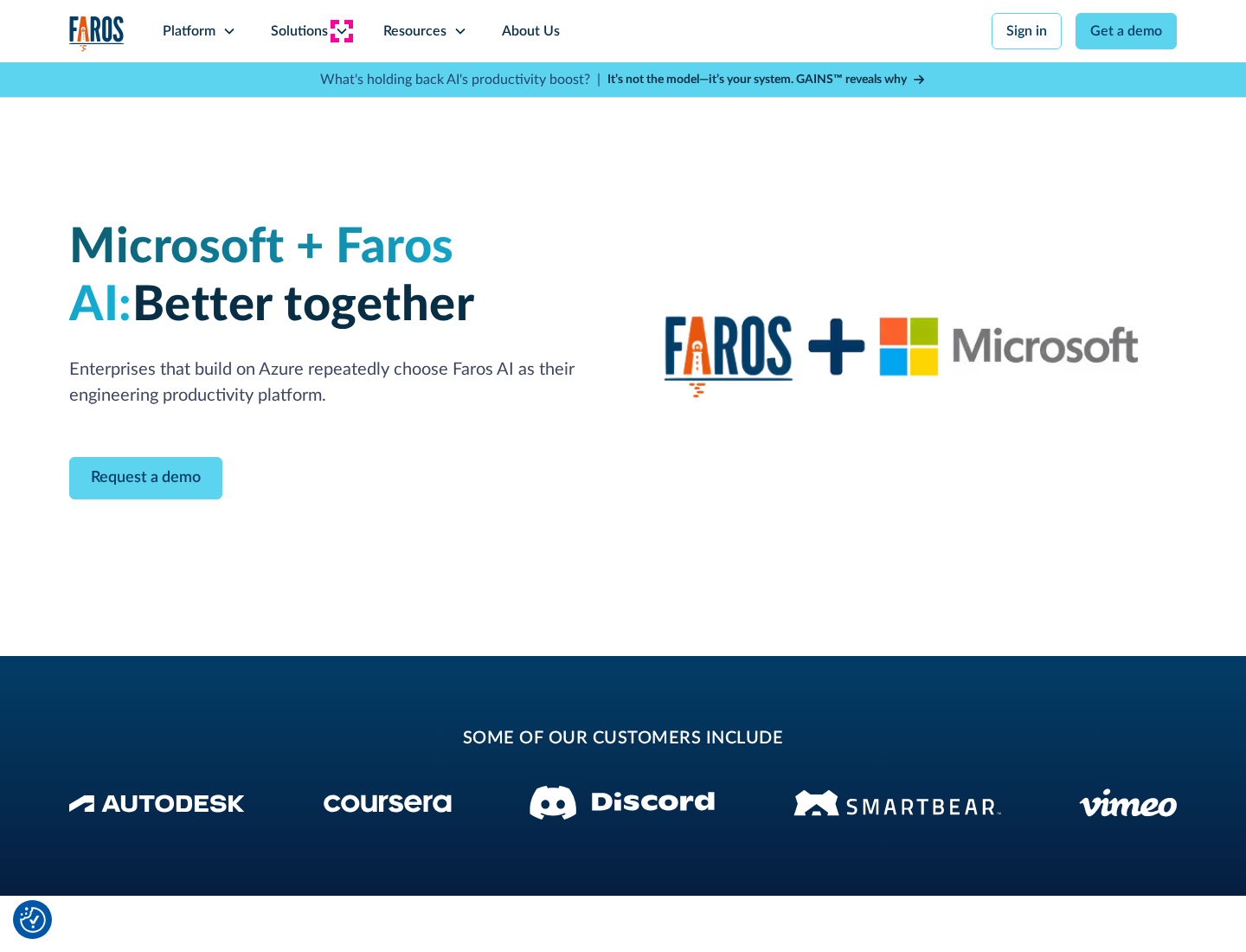
click at [341, 31] on icon at bounding box center [342, 31] width 14 height 14
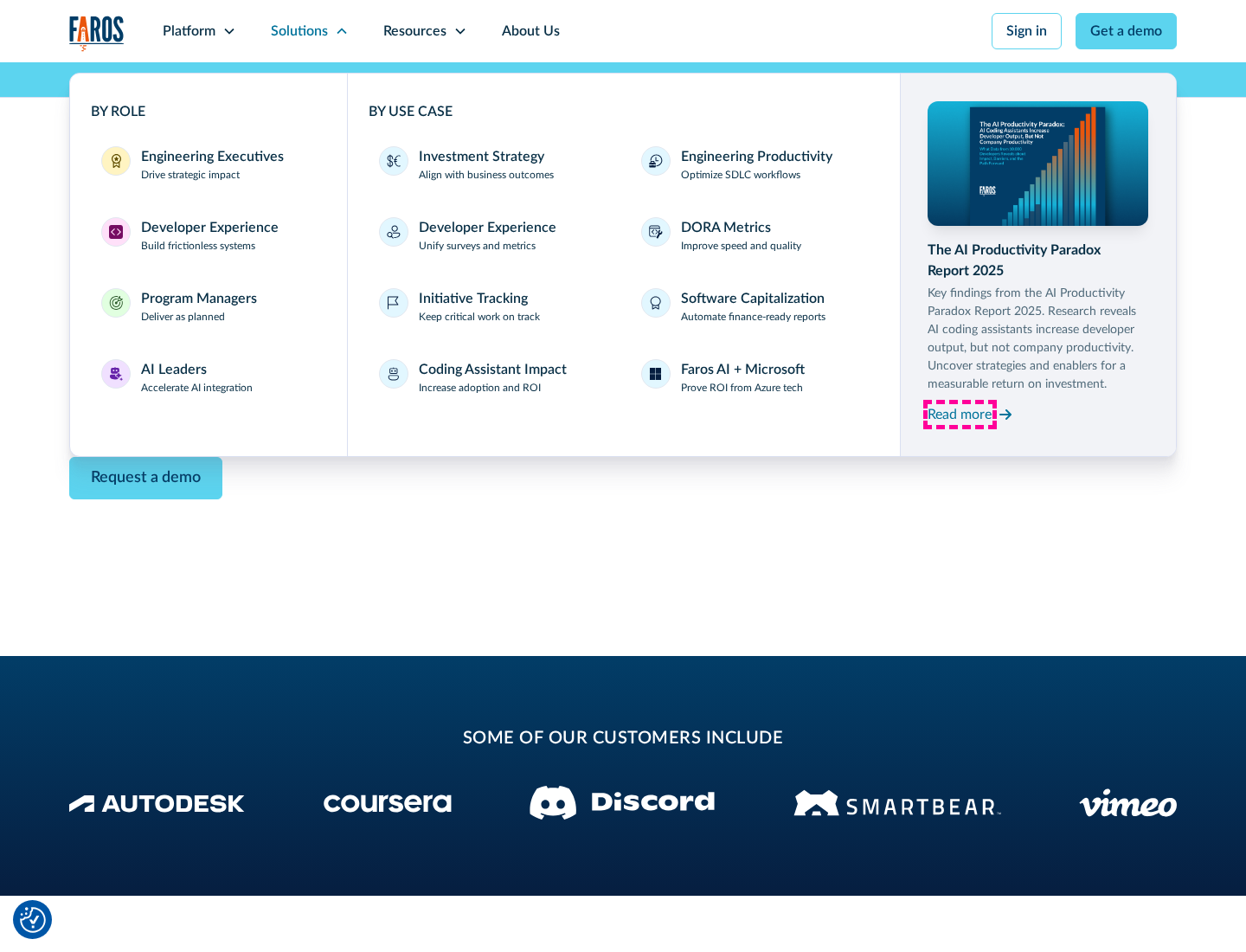
click at [959, 414] on div "Read more" at bounding box center [959, 414] width 64 height 20
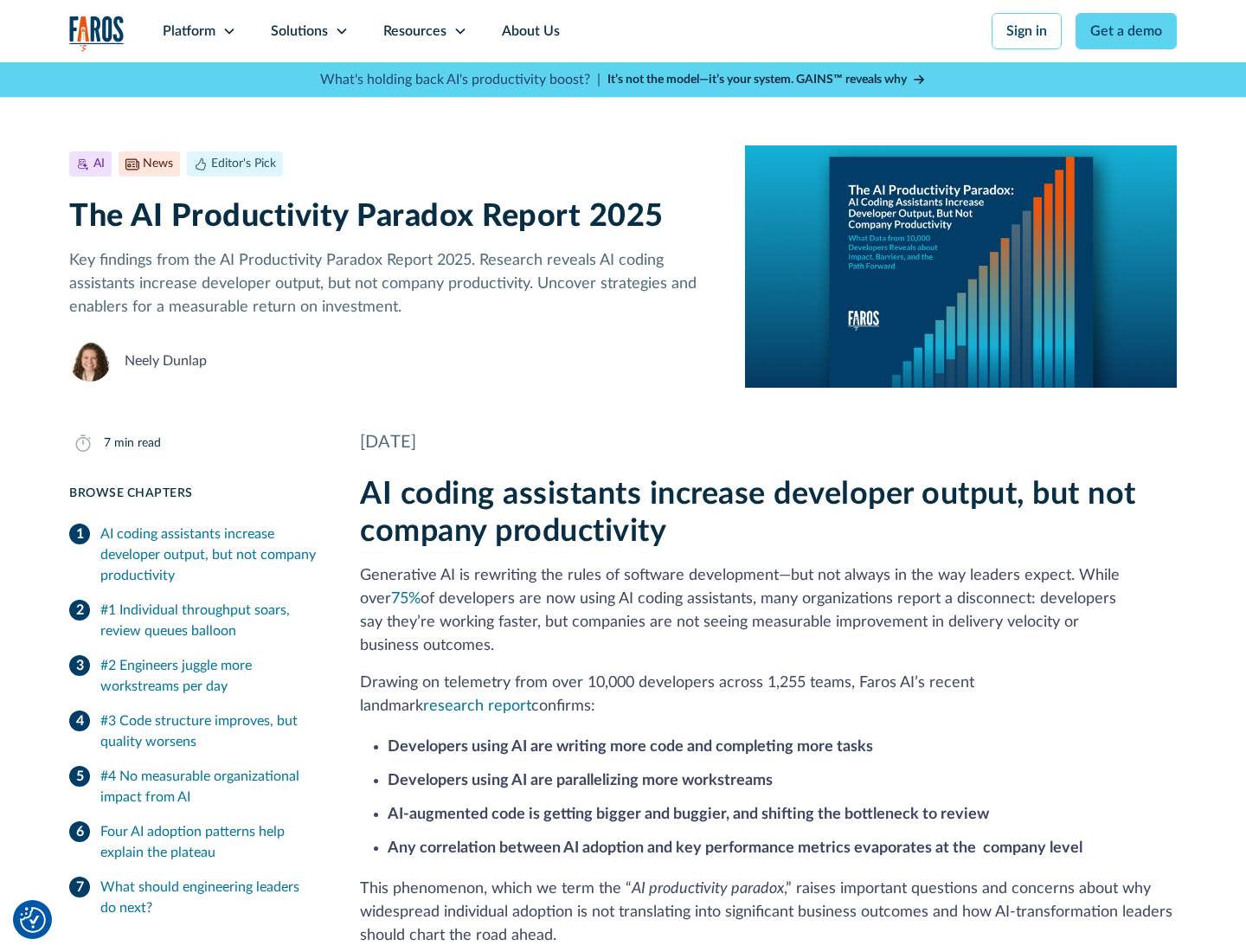
click at [459, 31] on icon at bounding box center [461, 31] width 14 height 14
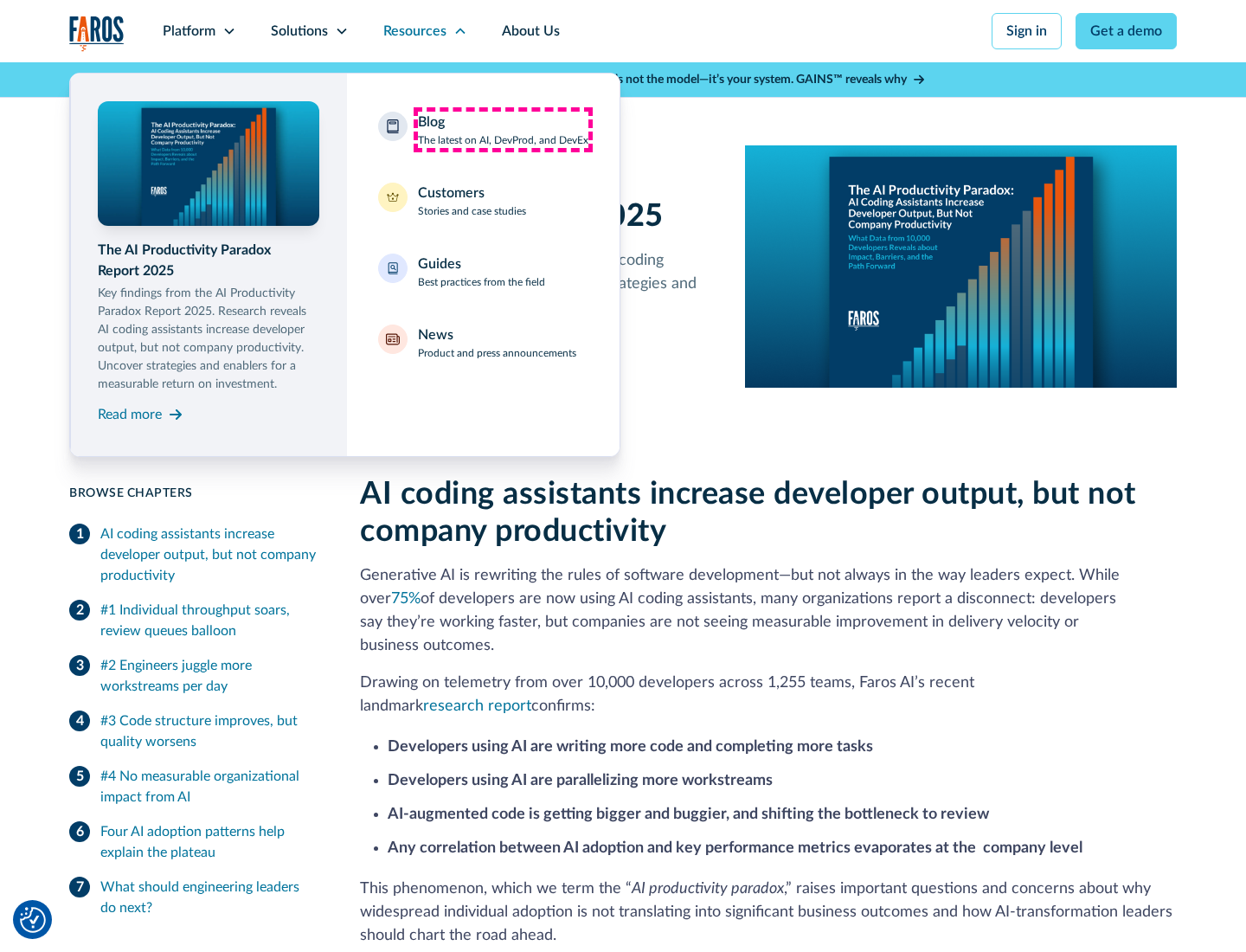
click at [503, 130] on div "Blog The latest on AI, DevProd, and DevEx" at bounding box center [503, 129] width 171 height 36
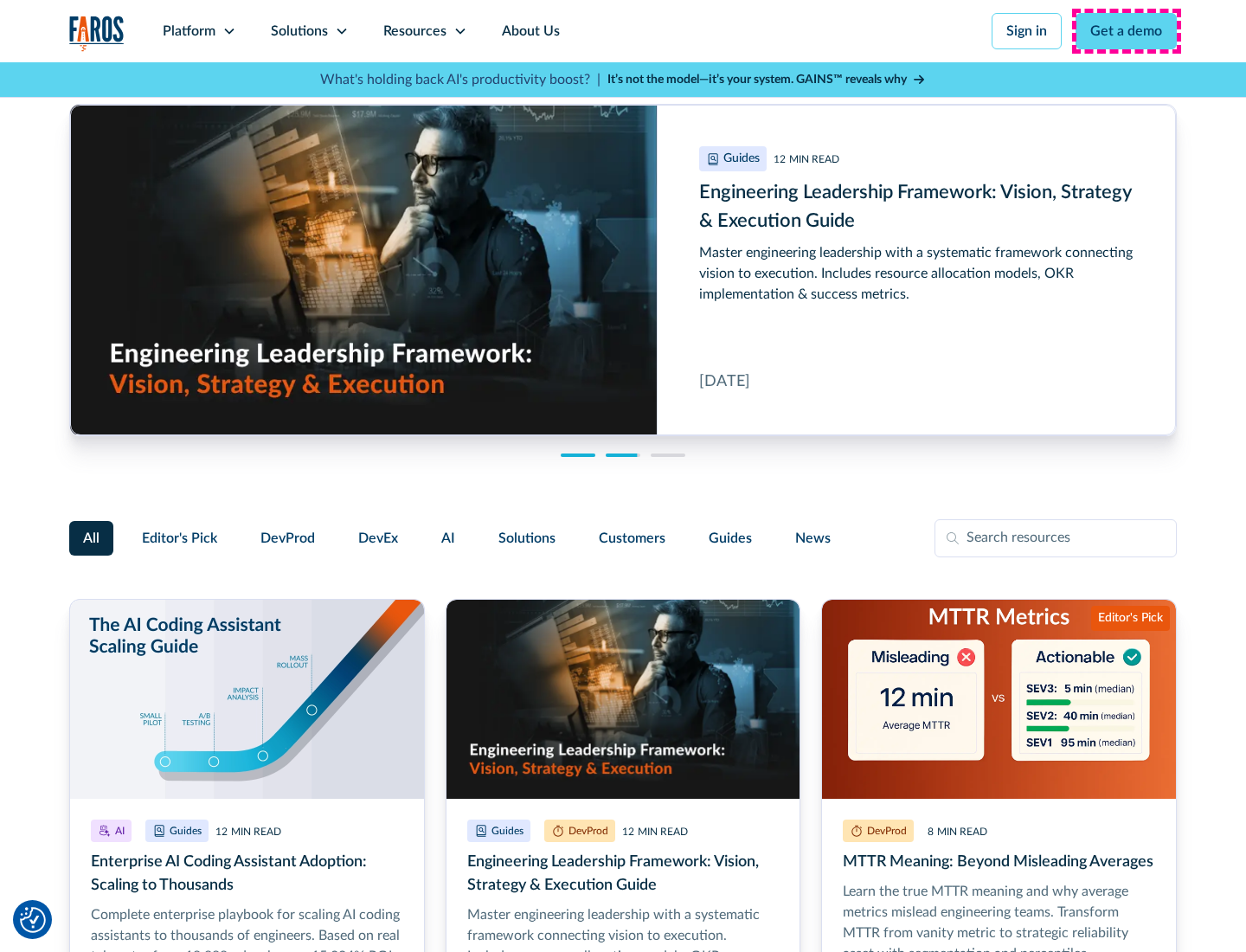
click at [1127, 31] on link "Get a demo" at bounding box center [1127, 31] width 102 height 36
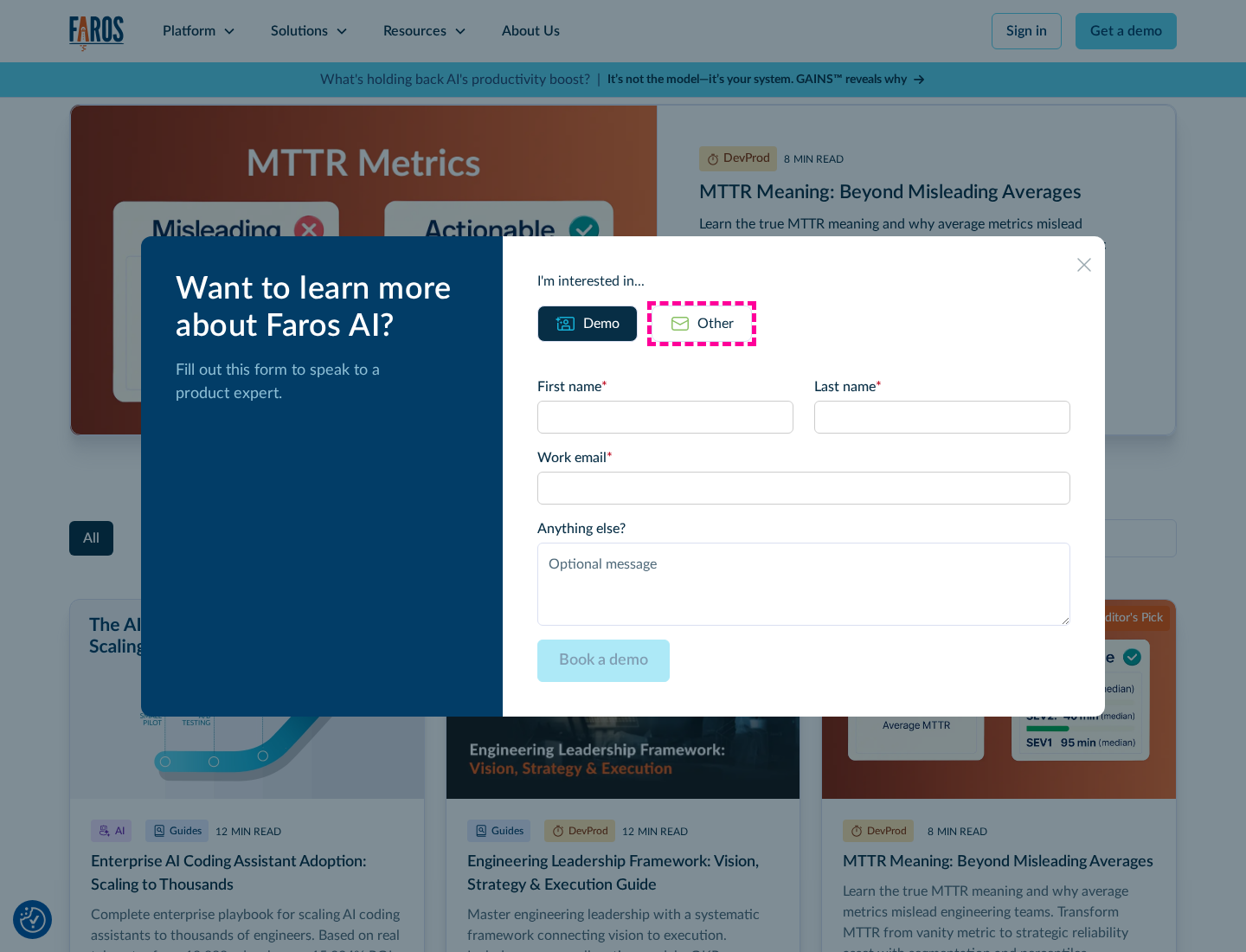
click at [702, 323] on div "Other" at bounding box center [715, 323] width 36 height 20
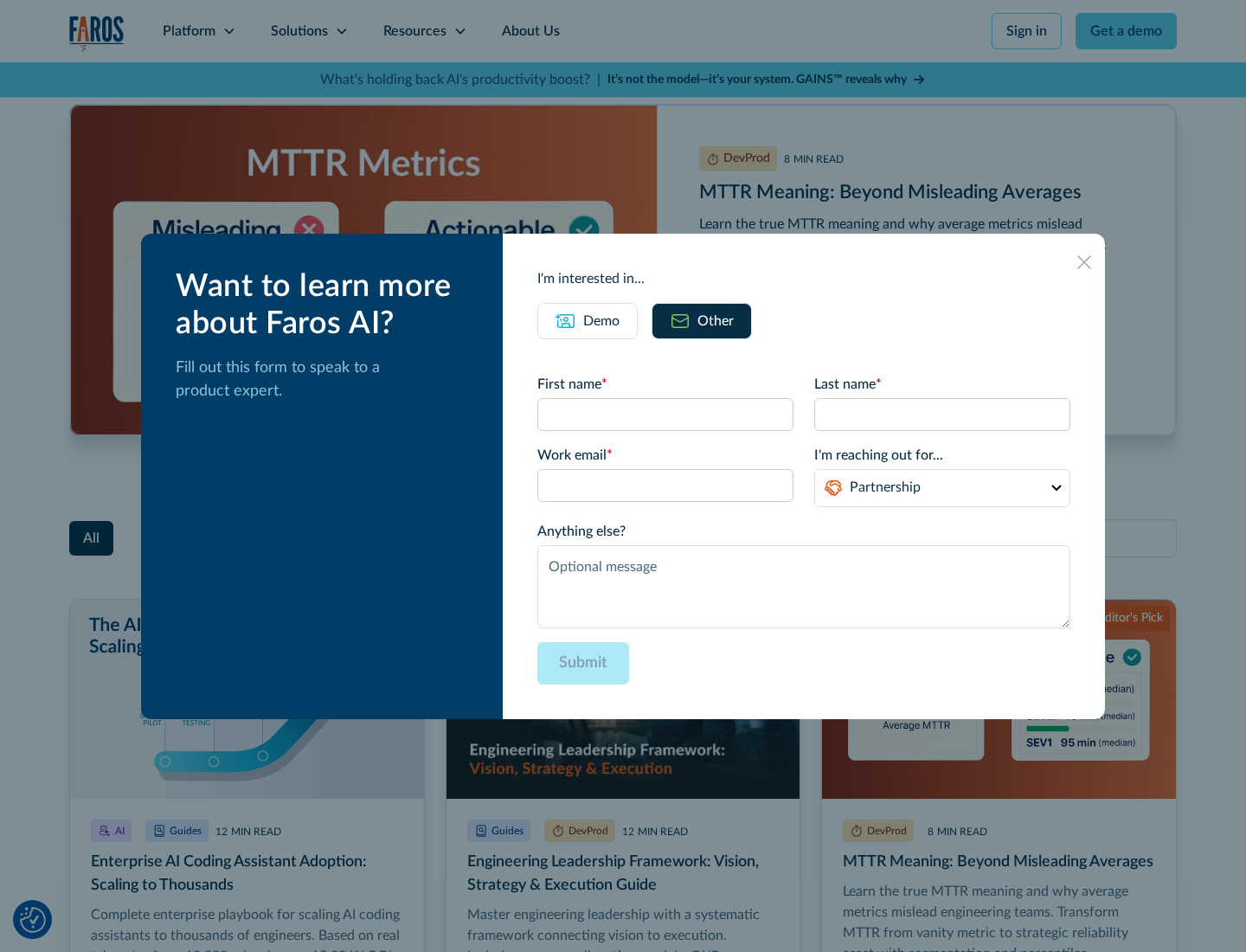
click at [1084, 262] on icon at bounding box center [1085, 263] width 14 height 14
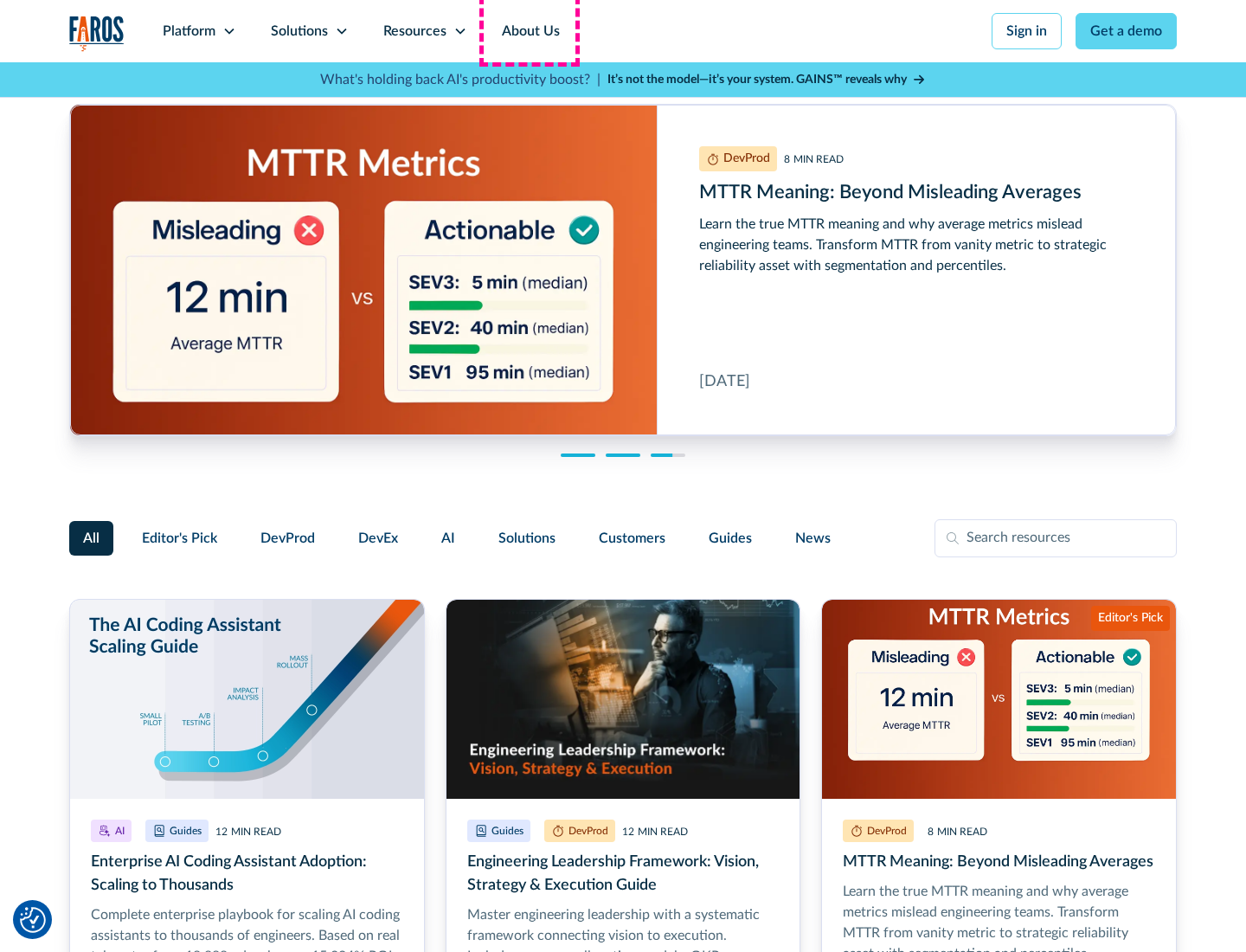
click at [529, 31] on link "About Us" at bounding box center [531, 31] width 93 height 62
